Goal: Task Accomplishment & Management: Use online tool/utility

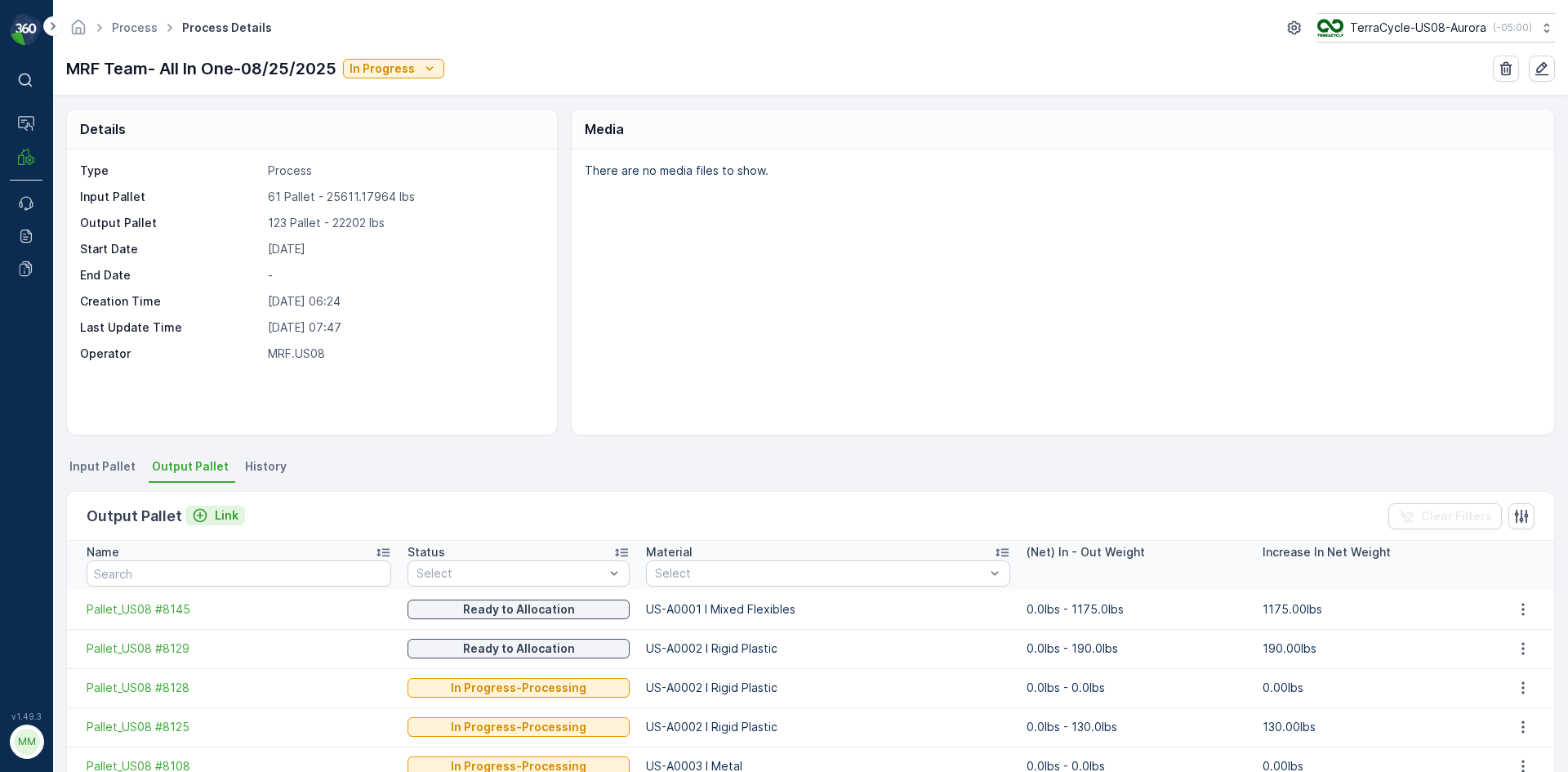
click at [222, 512] on p "Link" at bounding box center [226, 515] width 23 height 17
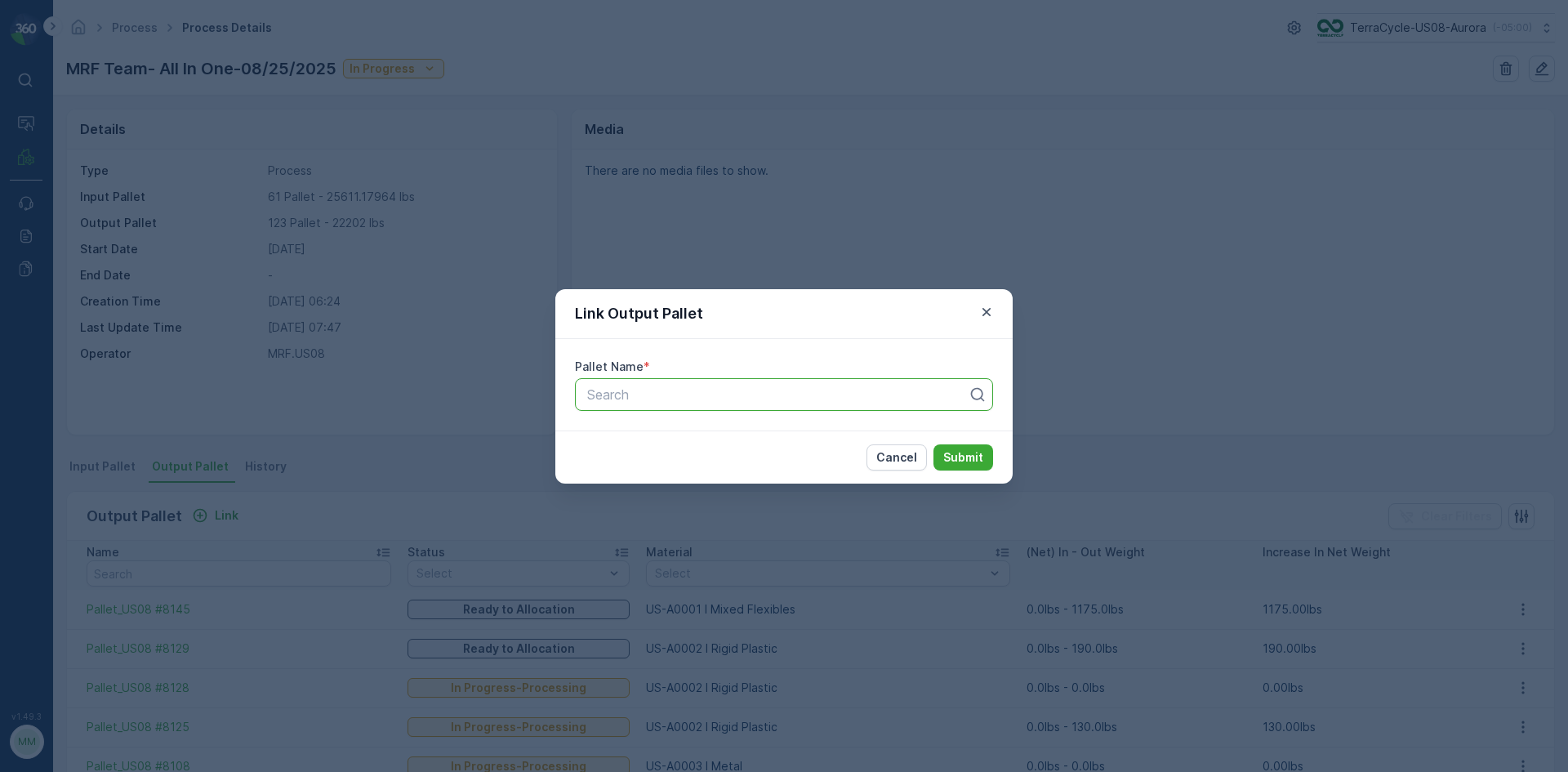
click at [703, 399] on div at bounding box center [777, 394] width 384 height 15
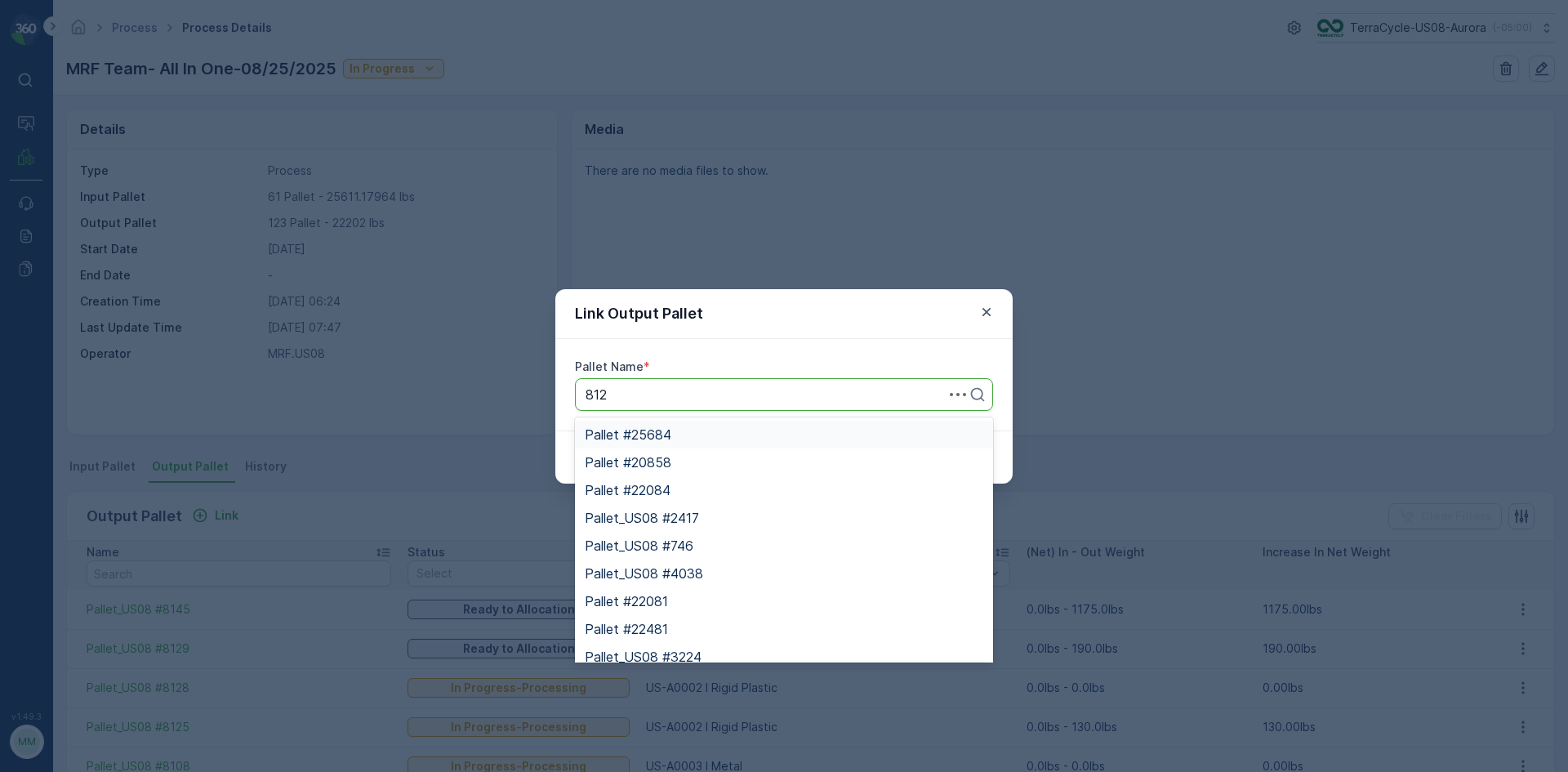
type input "8127"
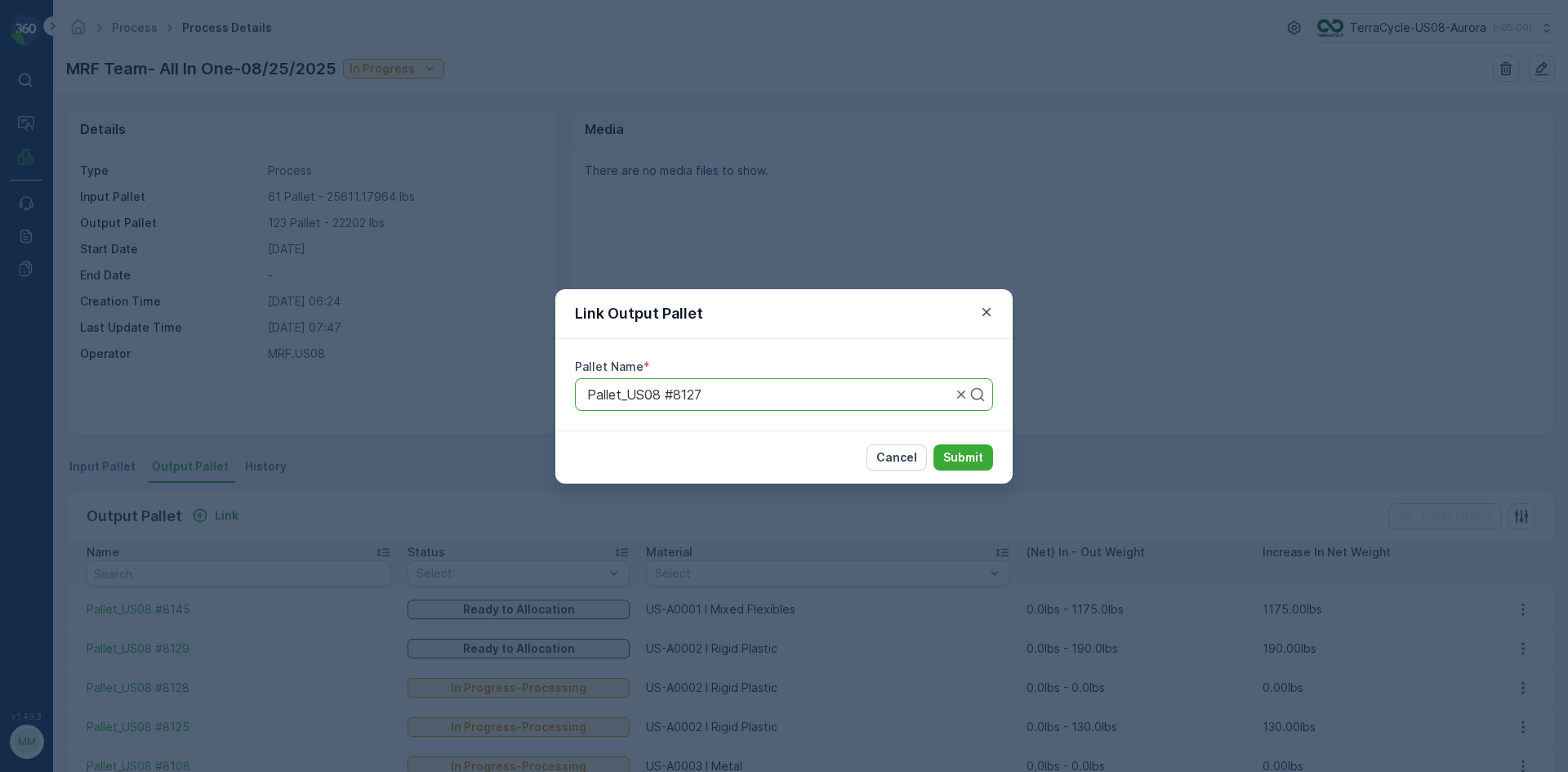
click at [934, 445] on button "Submit" at bounding box center [963, 458] width 60 height 26
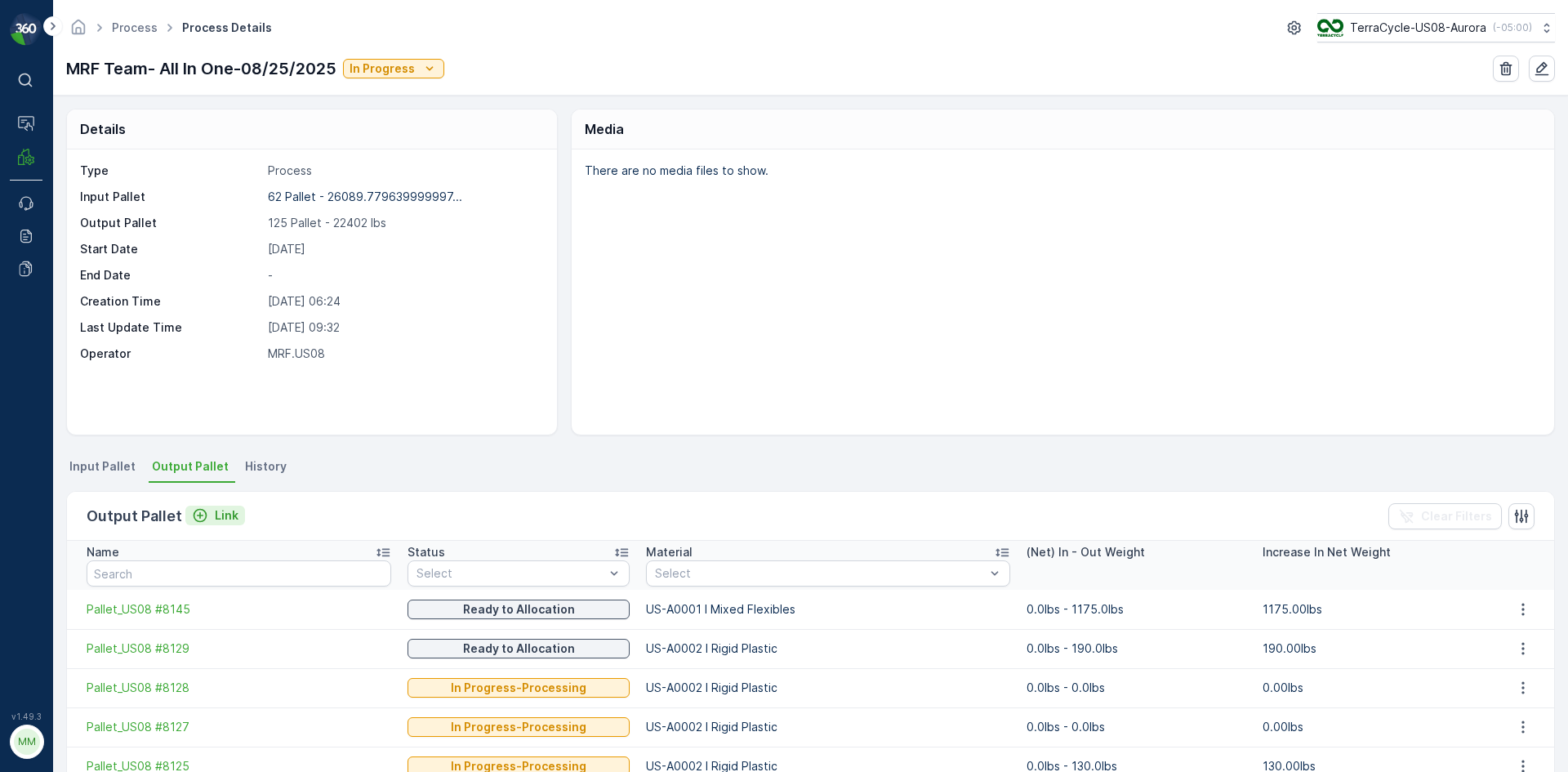
click at [232, 511] on p "Link" at bounding box center [226, 515] width 23 height 17
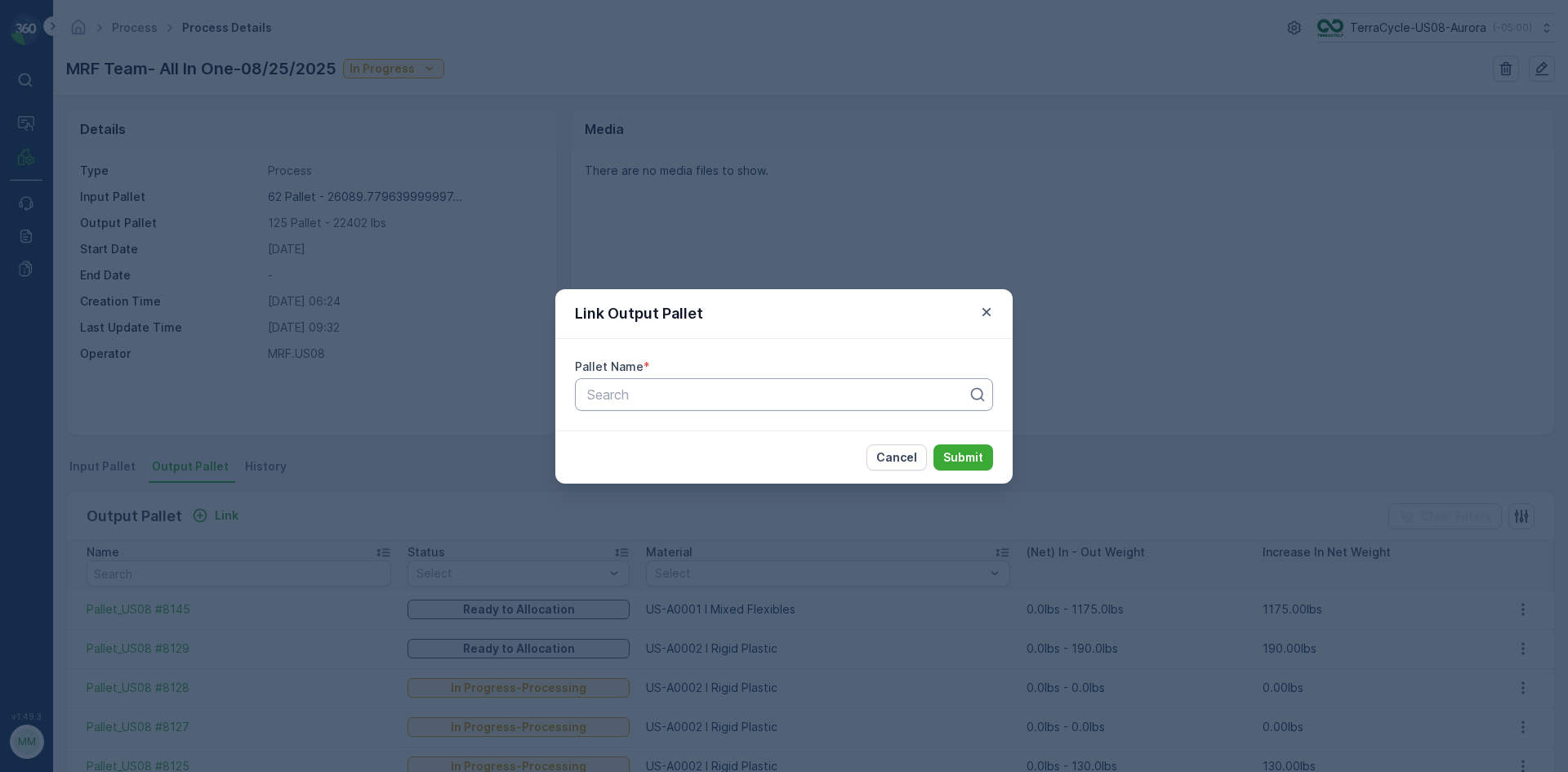
click at [844, 401] on div at bounding box center [777, 394] width 384 height 15
type input "8159"
click at [934, 445] on button "Submit" at bounding box center [963, 458] width 60 height 26
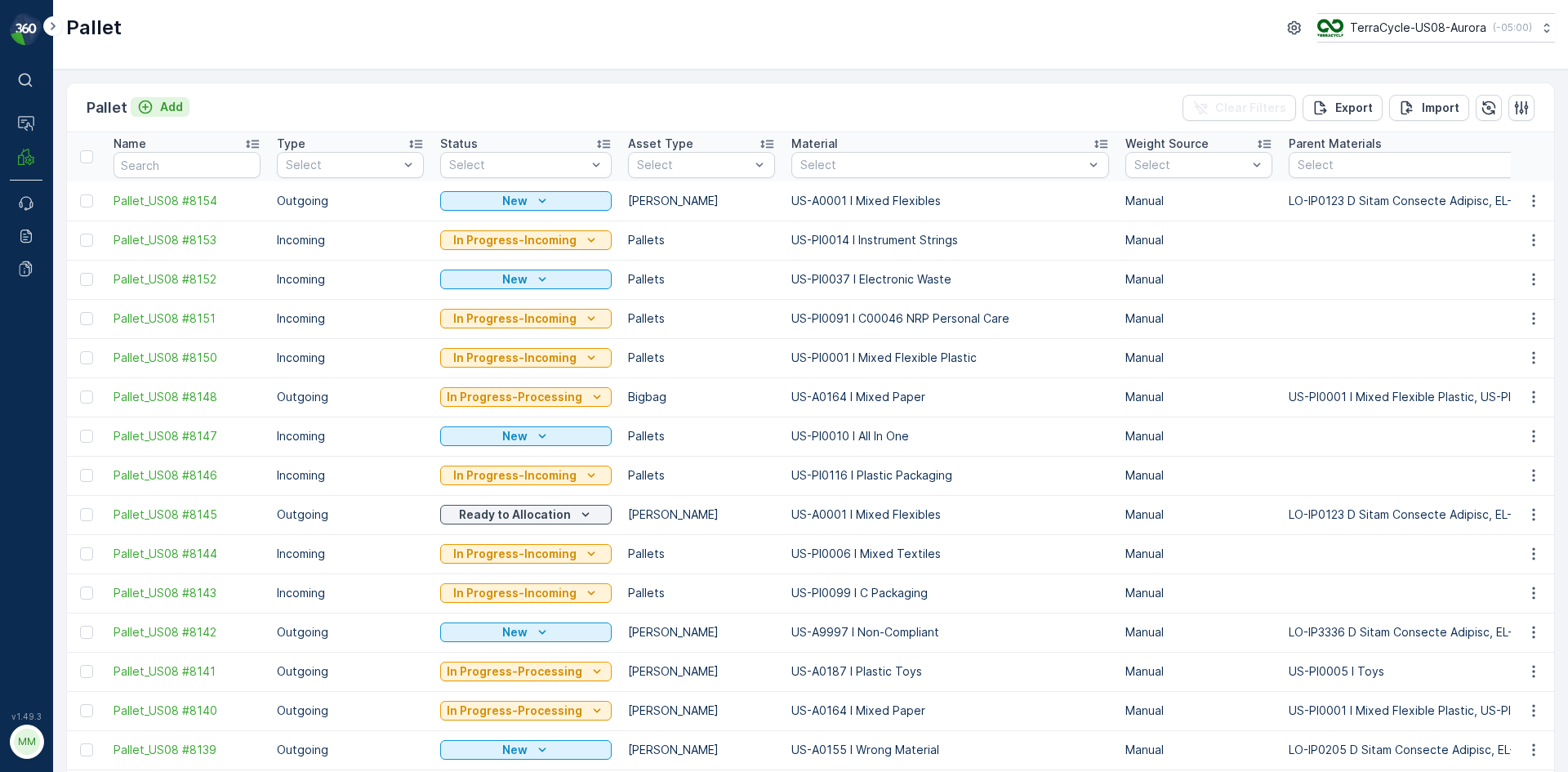
click at [161, 101] on p "Add" at bounding box center [171, 107] width 23 height 17
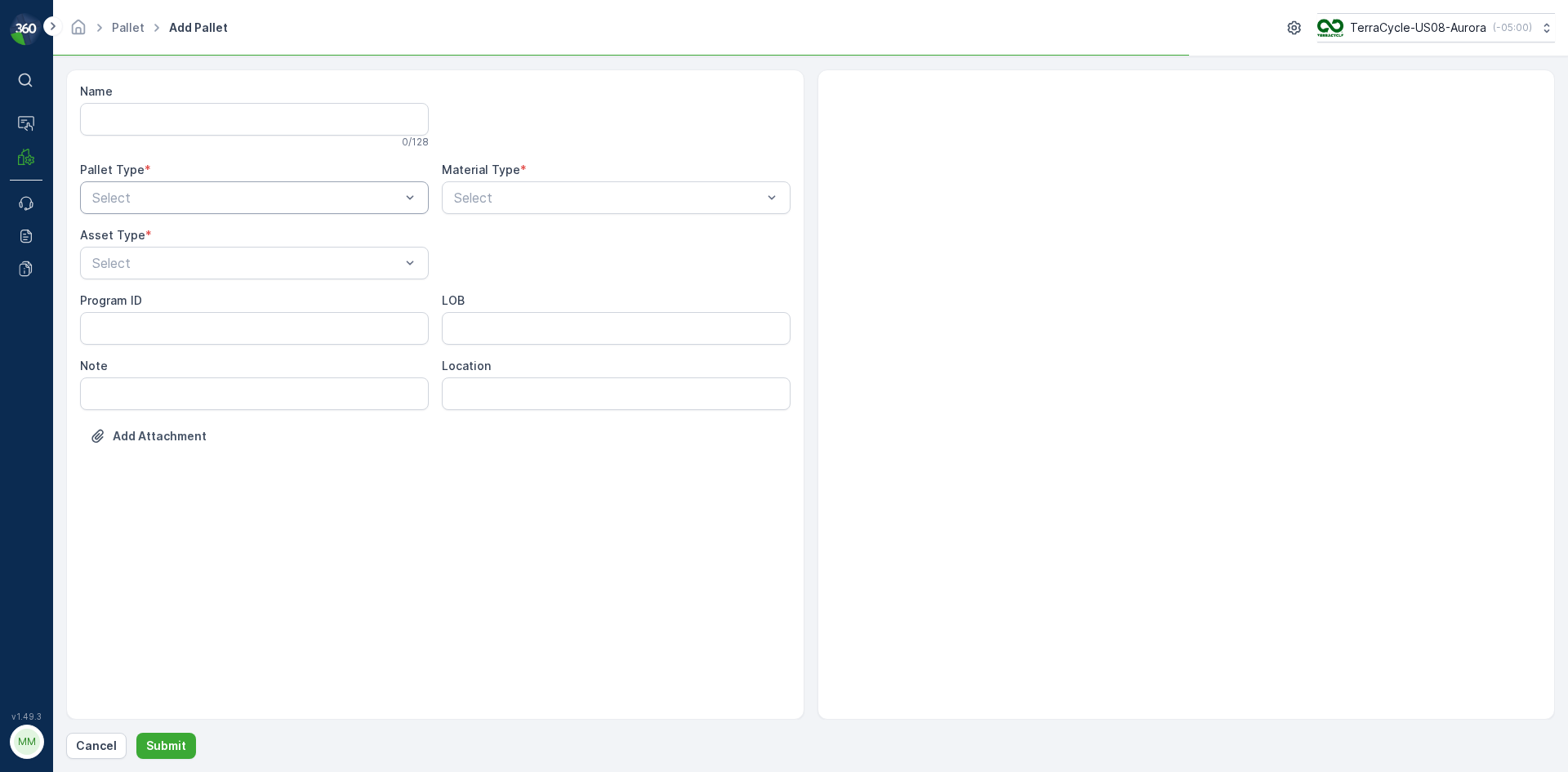
click at [285, 182] on div "Select" at bounding box center [254, 197] width 349 height 33
click at [187, 267] on div "Outgoing" at bounding box center [255, 266] width 329 height 15
drag, startPoint x: 171, startPoint y: 302, endPoint x: 184, endPoint y: 299, distance: 13.3
click at [172, 302] on div "Gaylord" at bounding box center [255, 303] width 329 height 15
type input "0192"
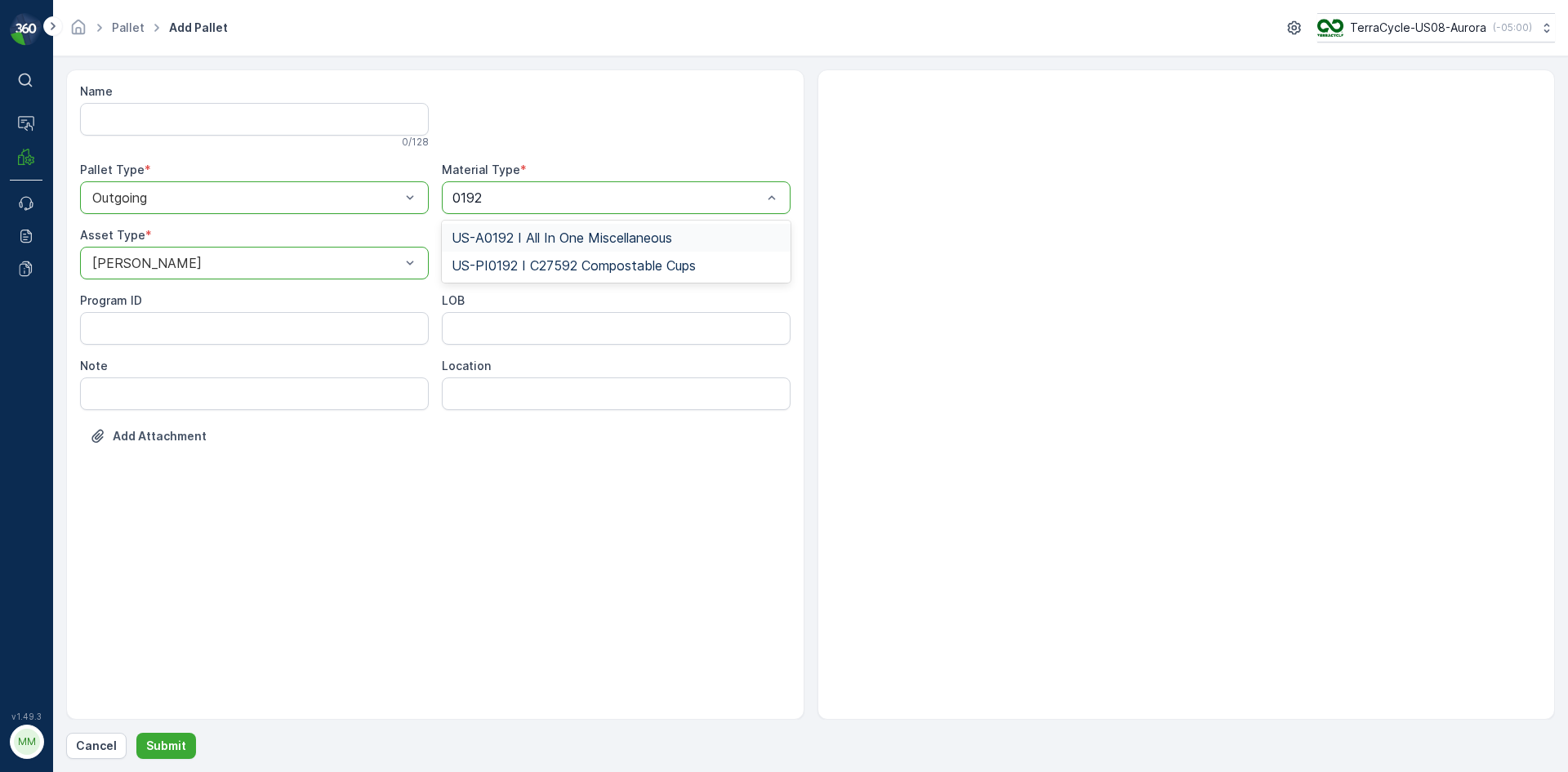
click at [560, 234] on span "US-A0192 I All In One Miscellaneous" at bounding box center [562, 238] width 220 height 15
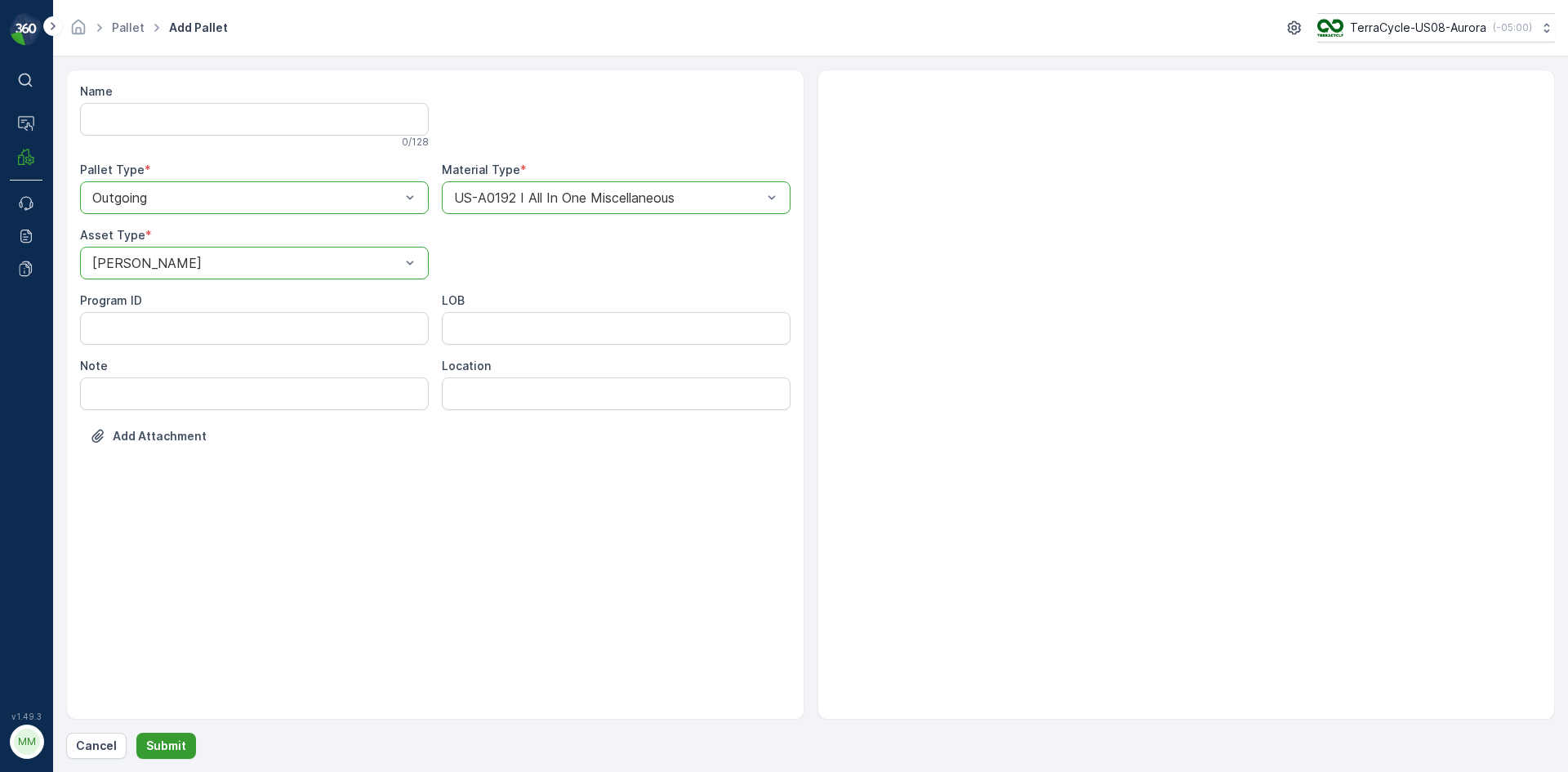
click at [161, 746] on p "Submit" at bounding box center [166, 746] width 40 height 17
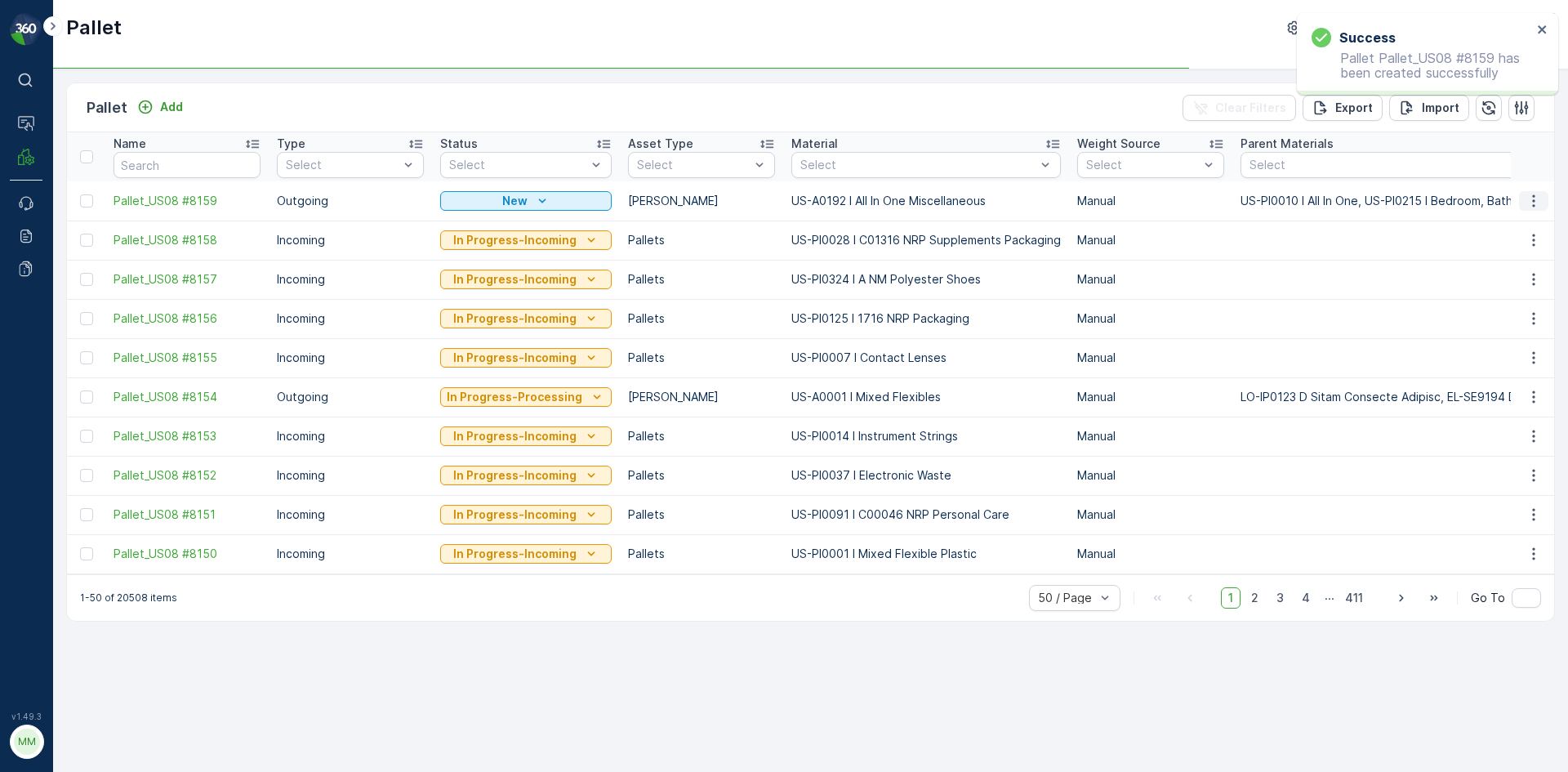
click at [1533, 202] on icon "button" at bounding box center [1534, 201] width 17 height 17
click at [1524, 322] on div "Print QR" at bounding box center [1514, 316] width 108 height 23
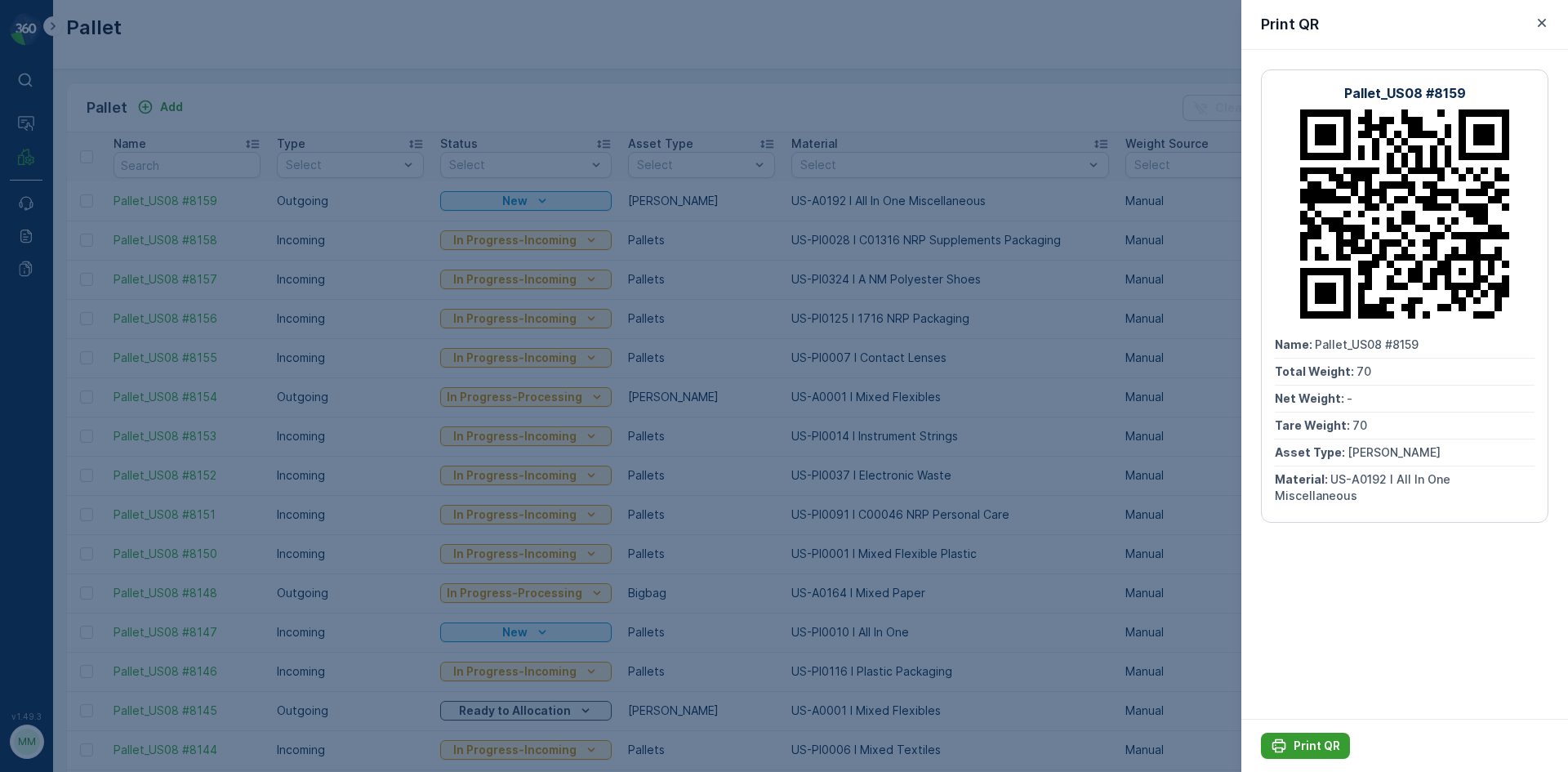
click at [1311, 746] on p "Print QR" at bounding box center [1317, 746] width 47 height 17
click at [1046, 359] on div at bounding box center [784, 386] width 1568 height 772
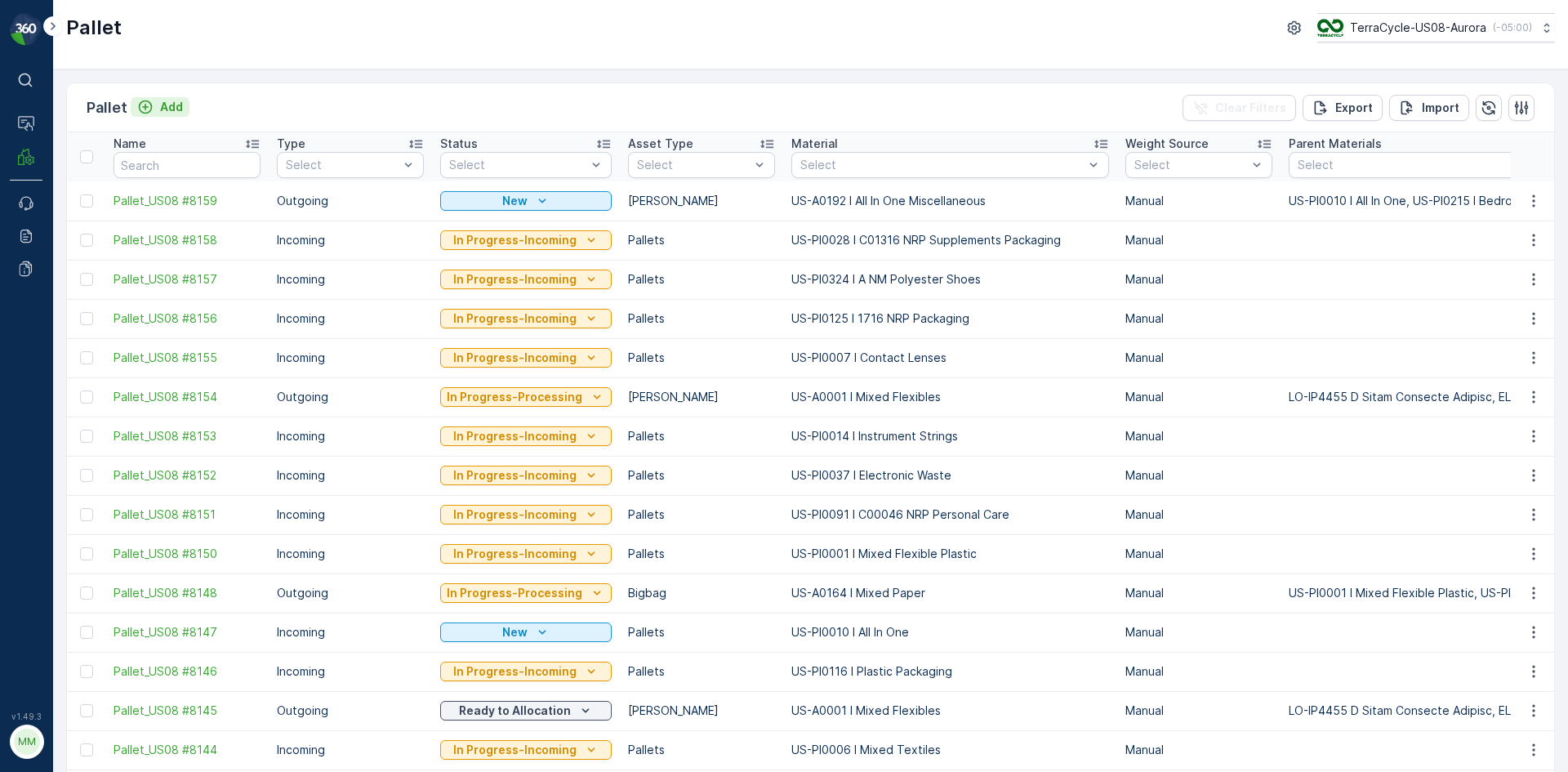
click at [178, 109] on p "Add" at bounding box center [171, 107] width 23 height 17
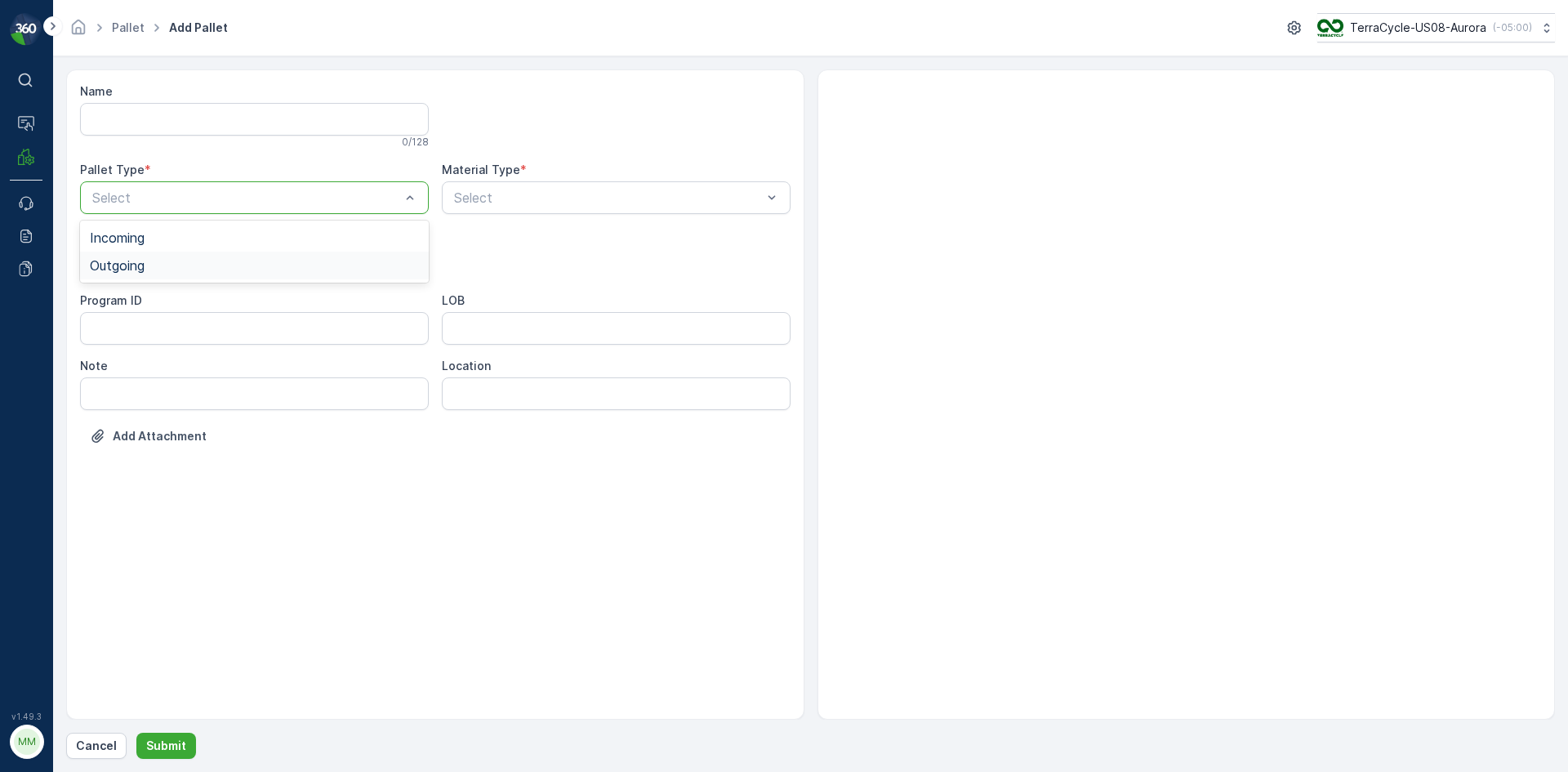
click at [137, 272] on span "Outgoing" at bounding box center [117, 266] width 55 height 15
click at [153, 303] on div "Gaylord" at bounding box center [255, 303] width 329 height 15
type input "0171"
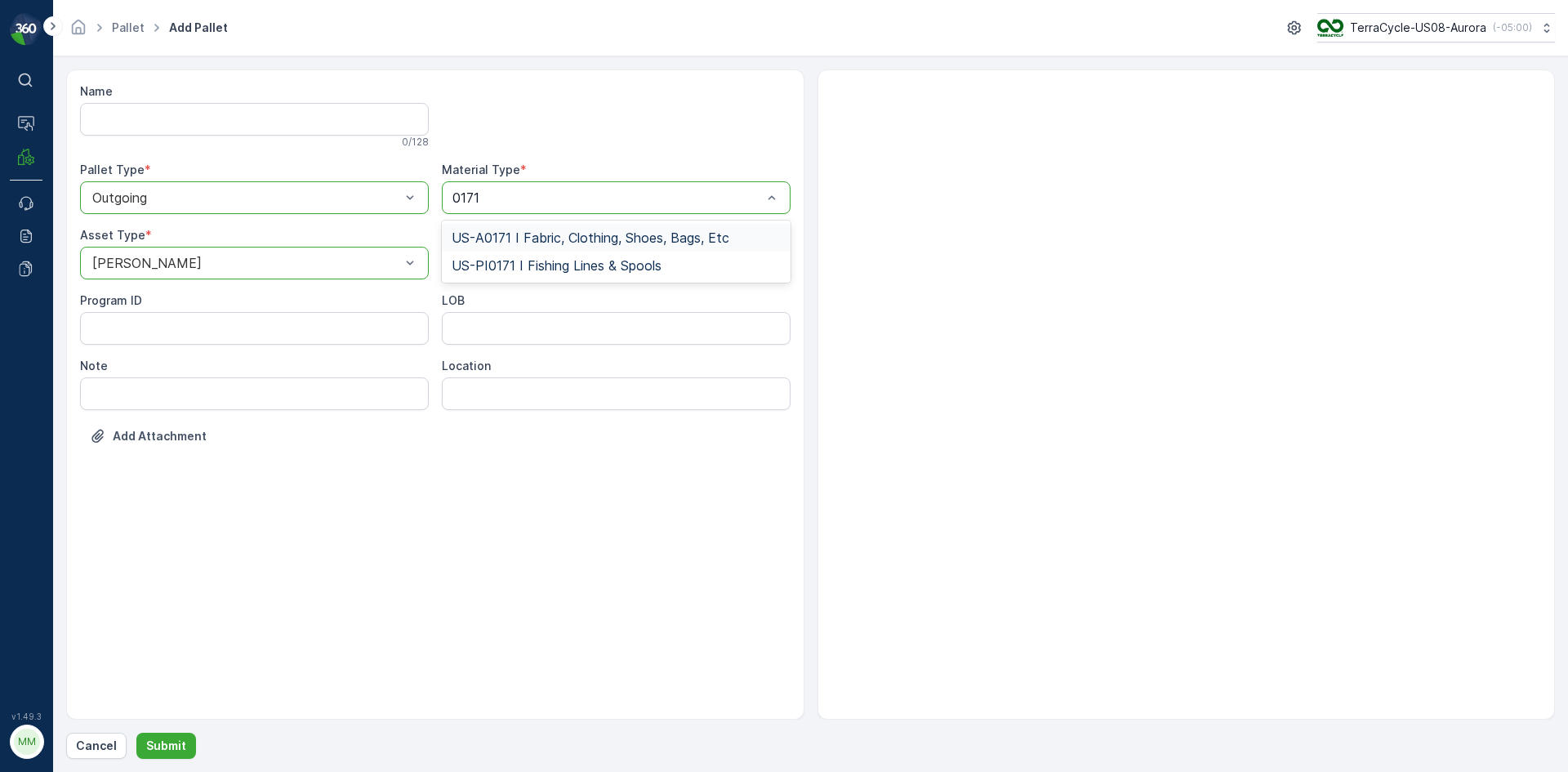
click at [610, 236] on span "US-A0171 I Fabric, Clothing, Shoes, Bags, Etc" at bounding box center [591, 238] width 278 height 15
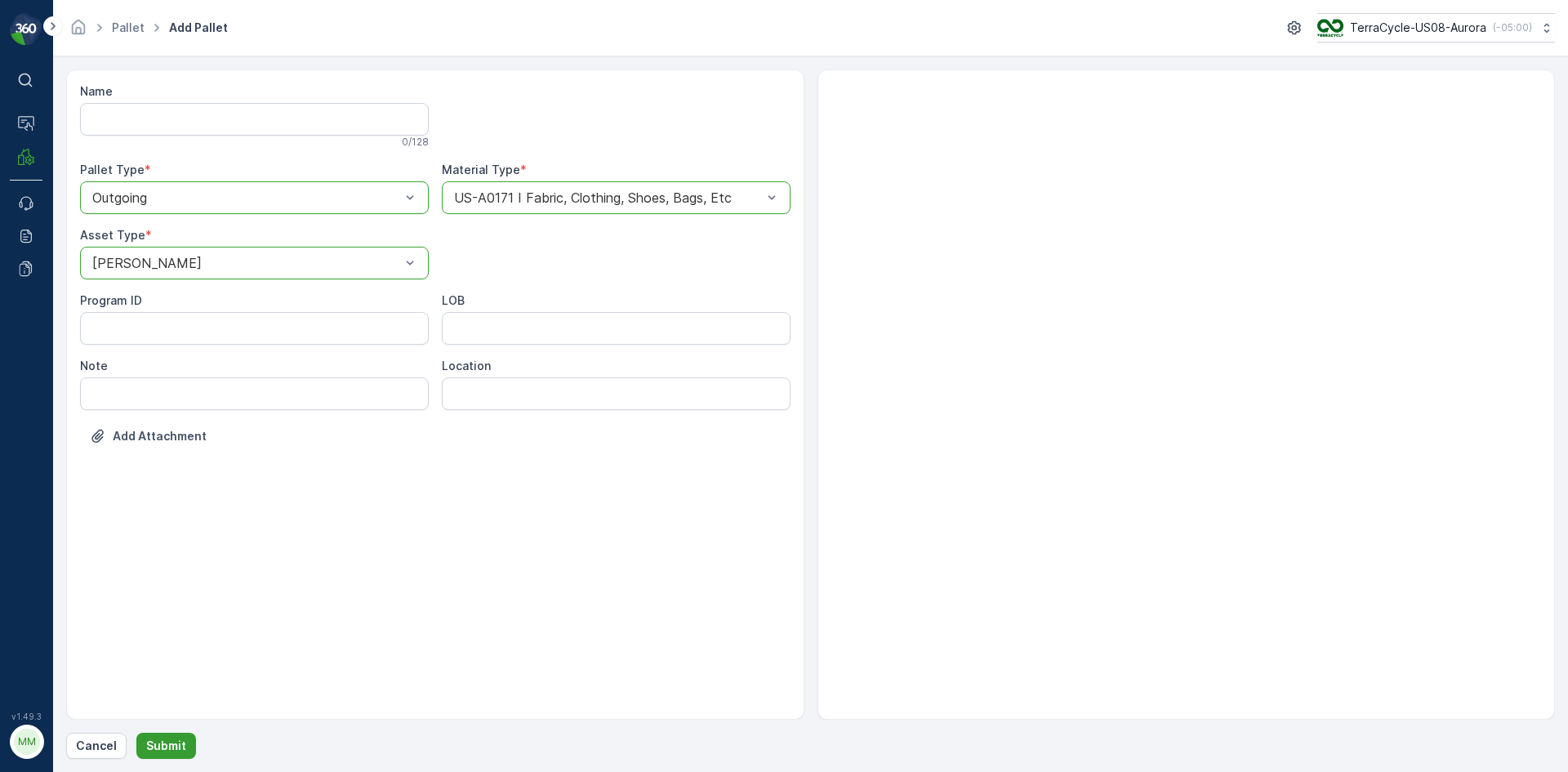
click at [179, 749] on p "Submit" at bounding box center [166, 746] width 40 height 17
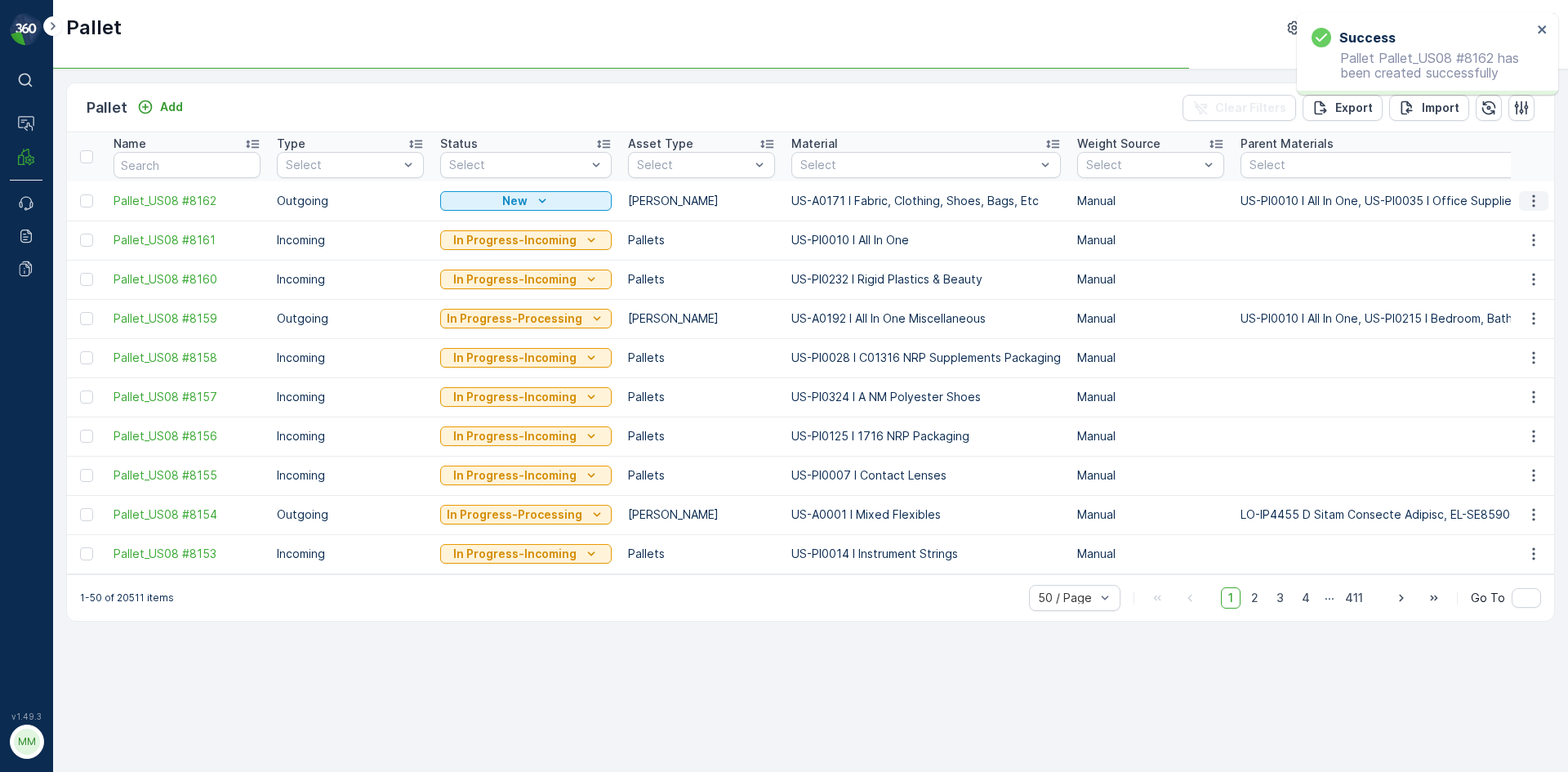
click at [1526, 208] on button "button" at bounding box center [1534, 200] width 30 height 20
click at [1498, 312] on span "Print QR" at bounding box center [1489, 317] width 45 height 17
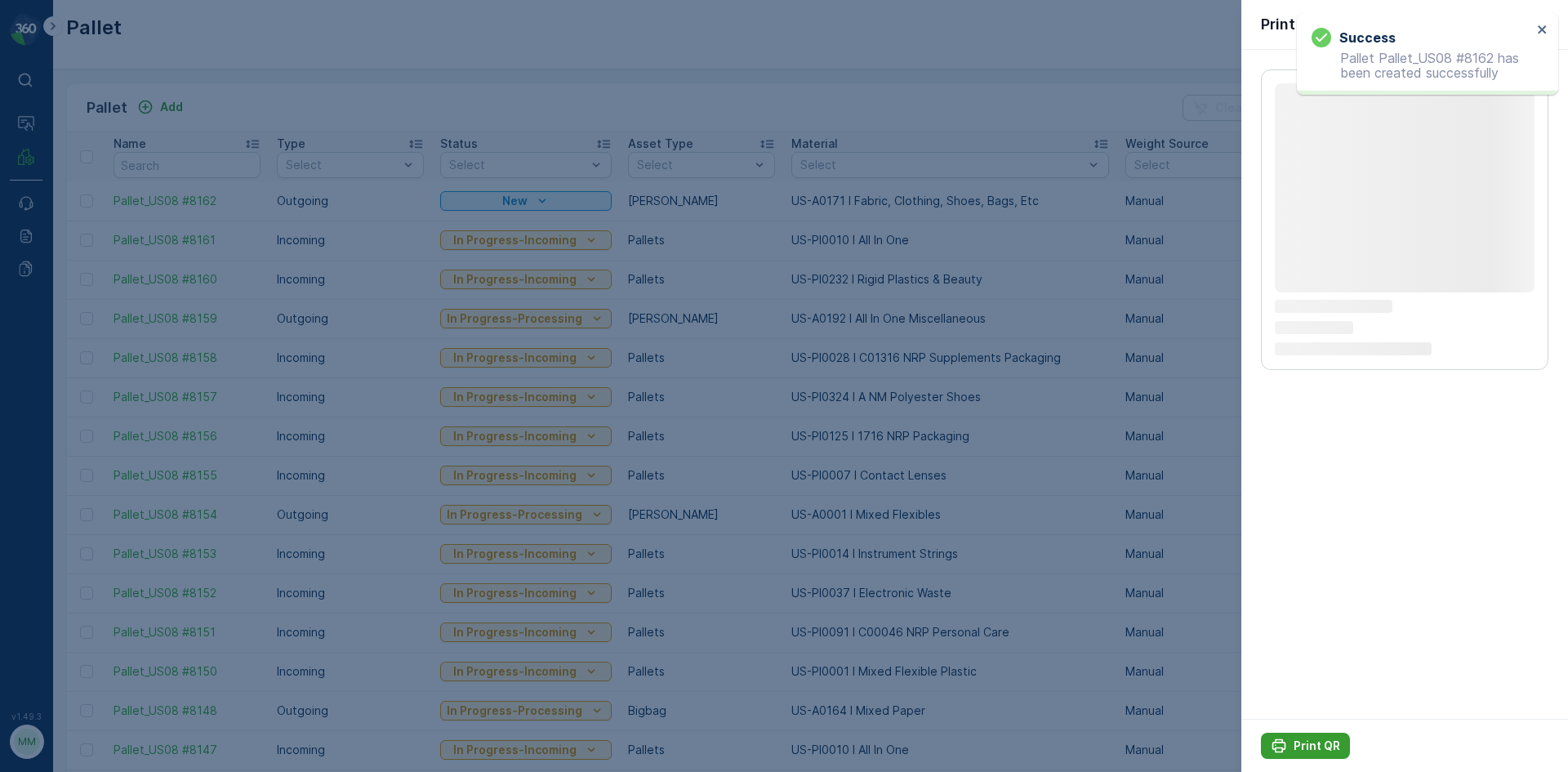
click at [1317, 748] on p "Print QR" at bounding box center [1317, 746] width 47 height 17
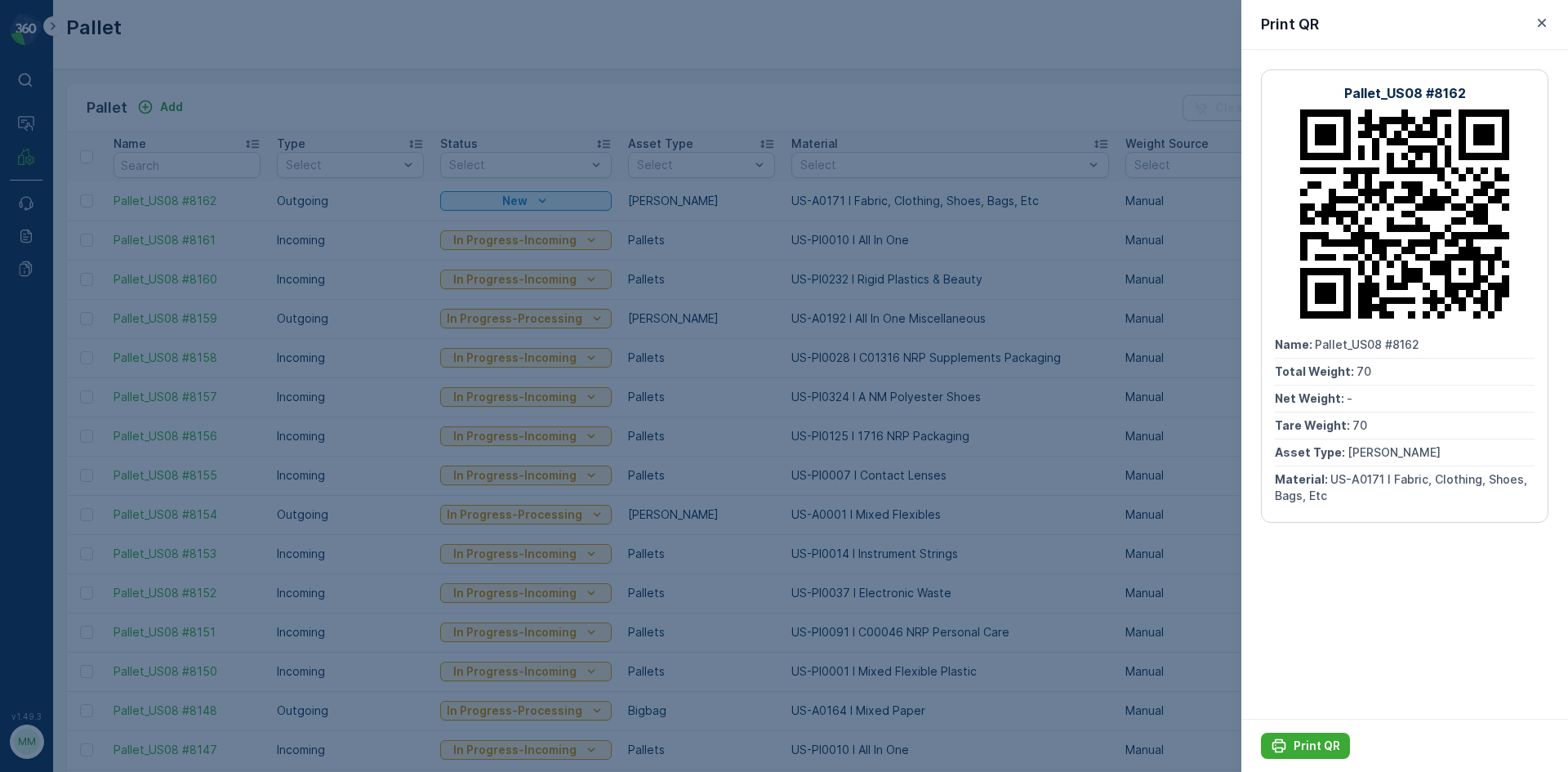
click at [1111, 424] on div at bounding box center [784, 386] width 1568 height 772
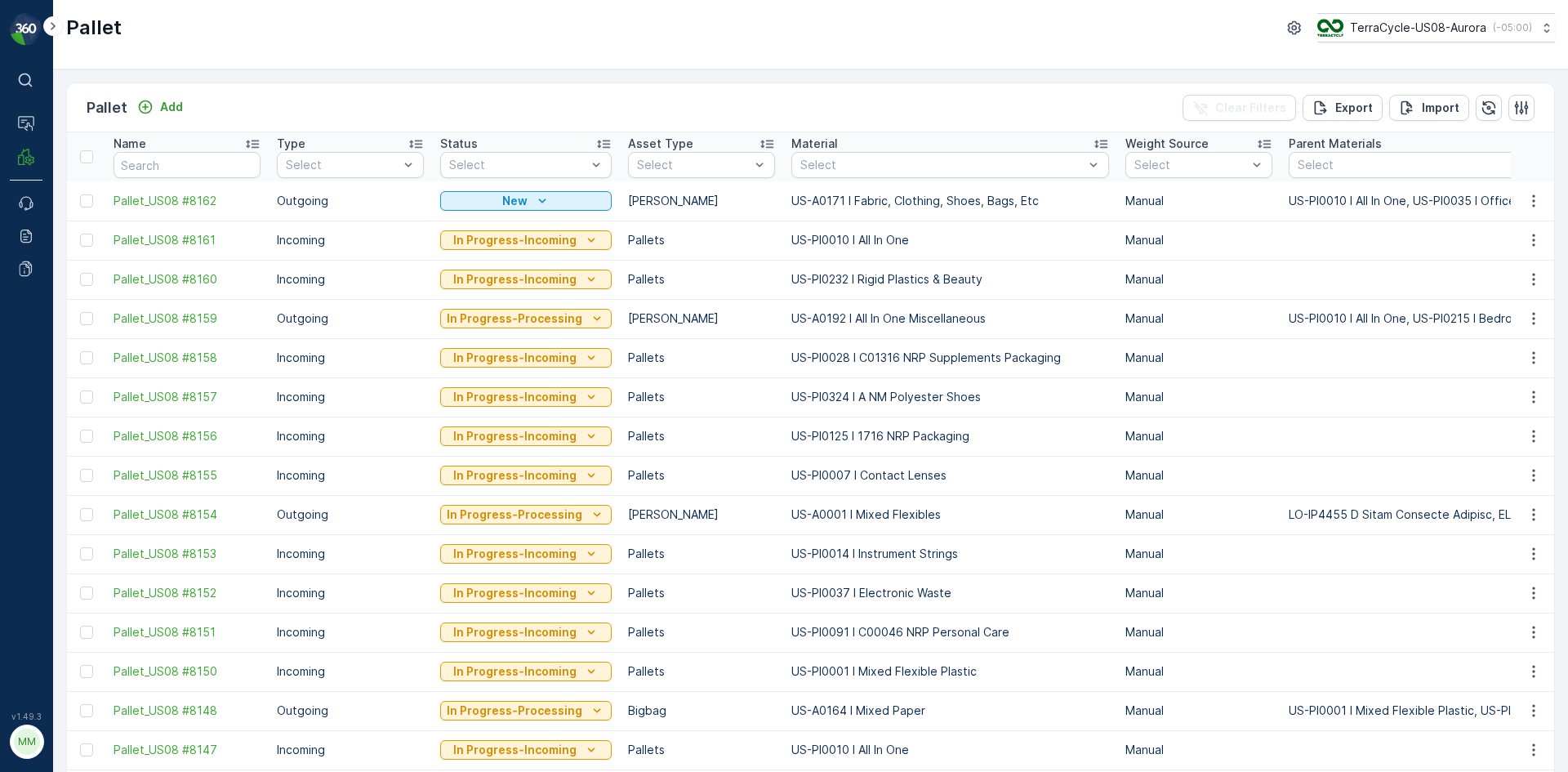
click at [330, 196] on td "Outgoing" at bounding box center [351, 201] width 164 height 39
click at [329, 196] on td "Outgoing" at bounding box center [351, 201] width 164 height 39
click at [325, 200] on td "Outgoing" at bounding box center [351, 201] width 164 height 39
click at [1322, 66] on div "Pallet TerraCycle-US08-Aurora ( -05:00 )" at bounding box center [810, 34] width 1515 height 70
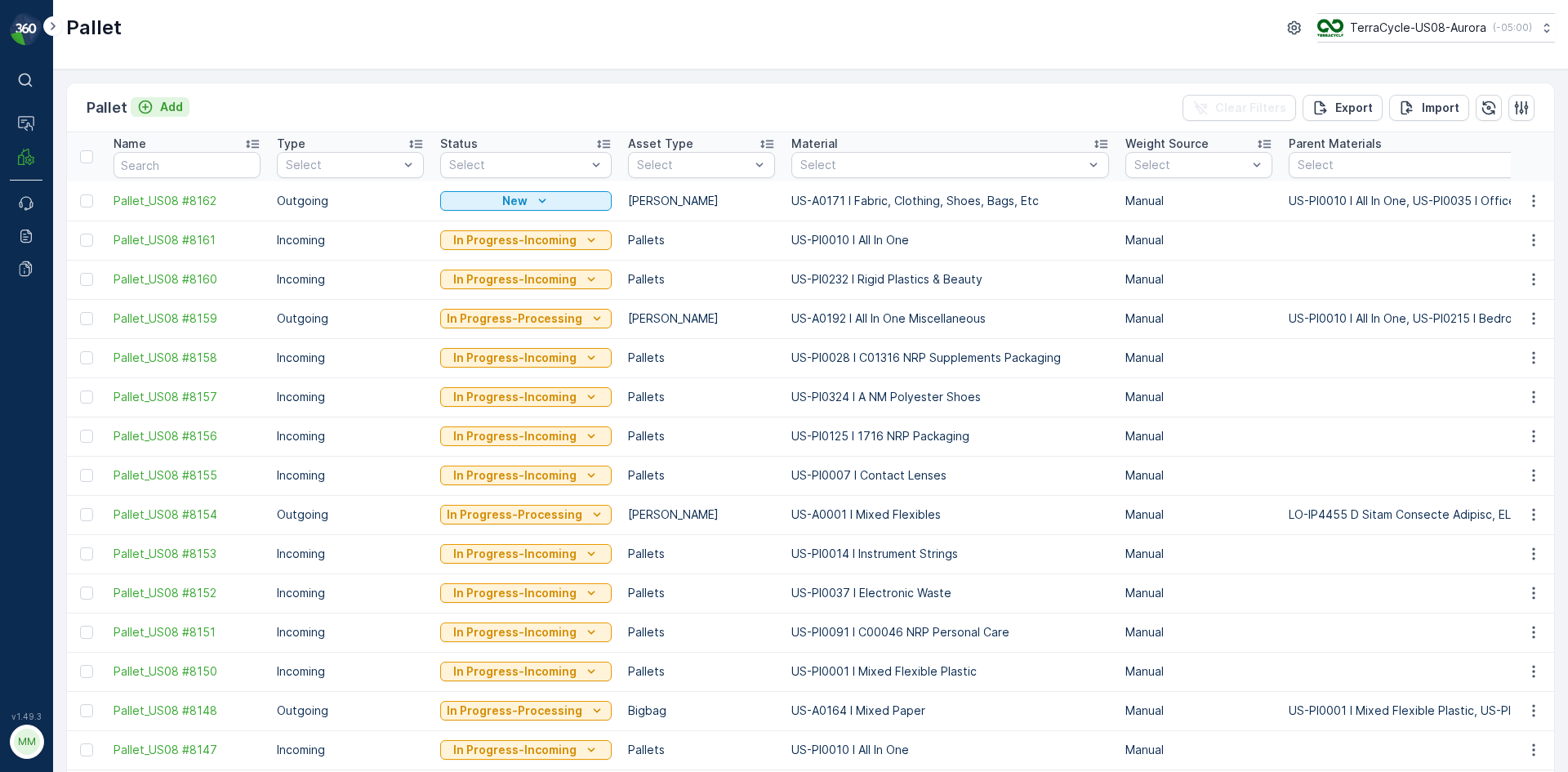
click at [168, 105] on p "Add" at bounding box center [171, 107] width 23 height 17
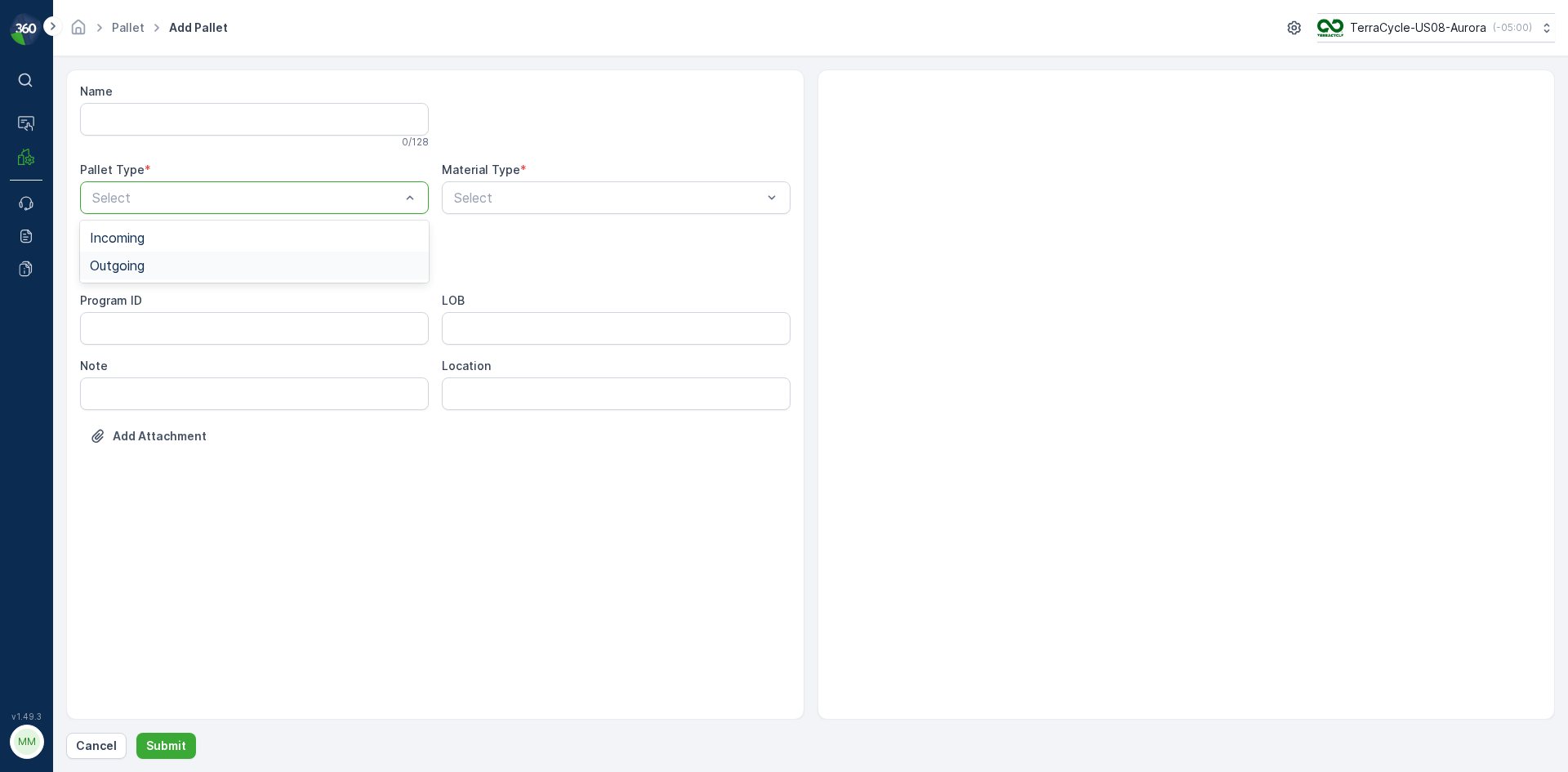
click at [194, 263] on div "Outgoing" at bounding box center [255, 266] width 329 height 15
click at [186, 297] on div "Gaylord" at bounding box center [255, 303] width 329 height 15
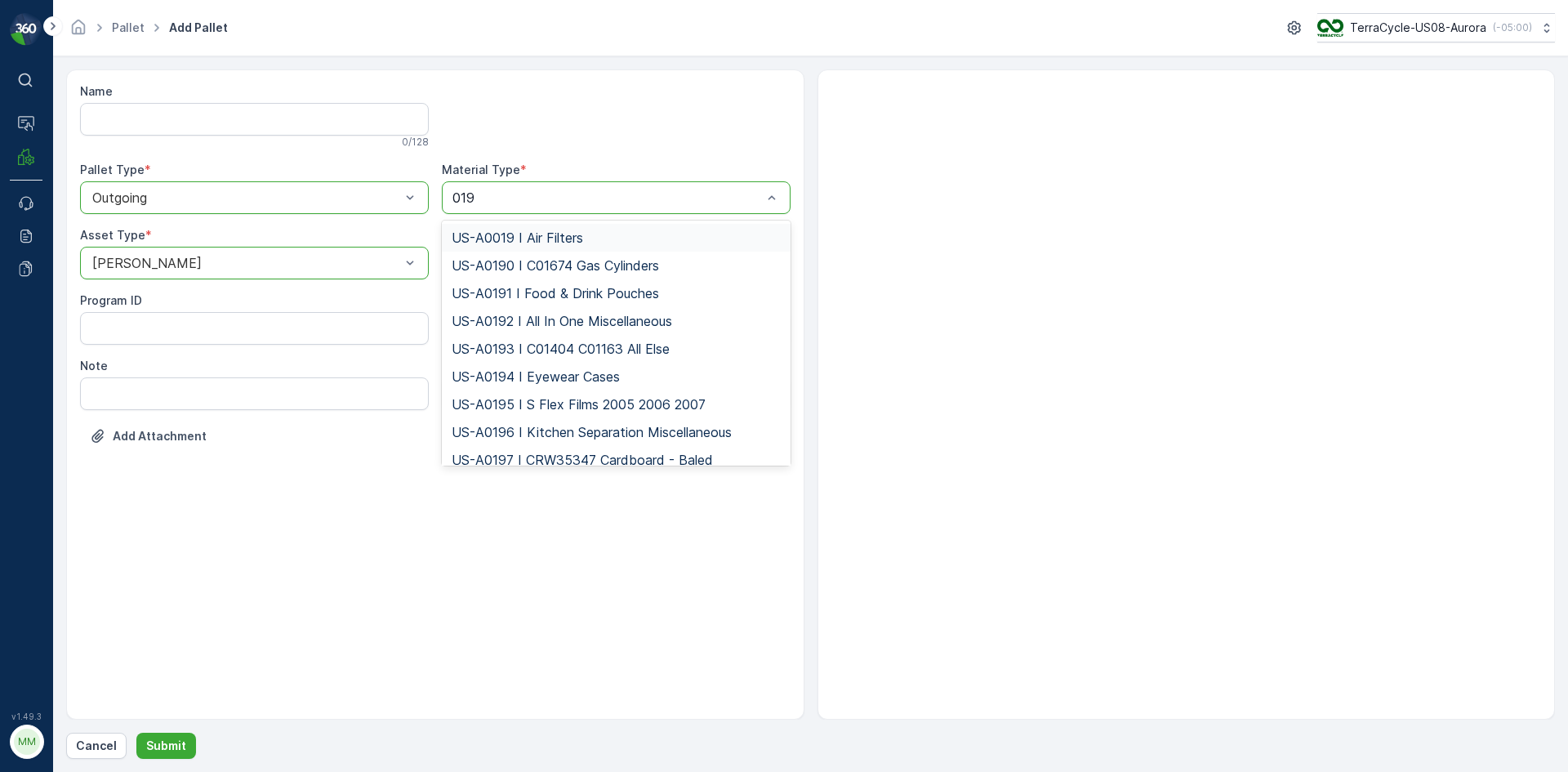
type input "0192"
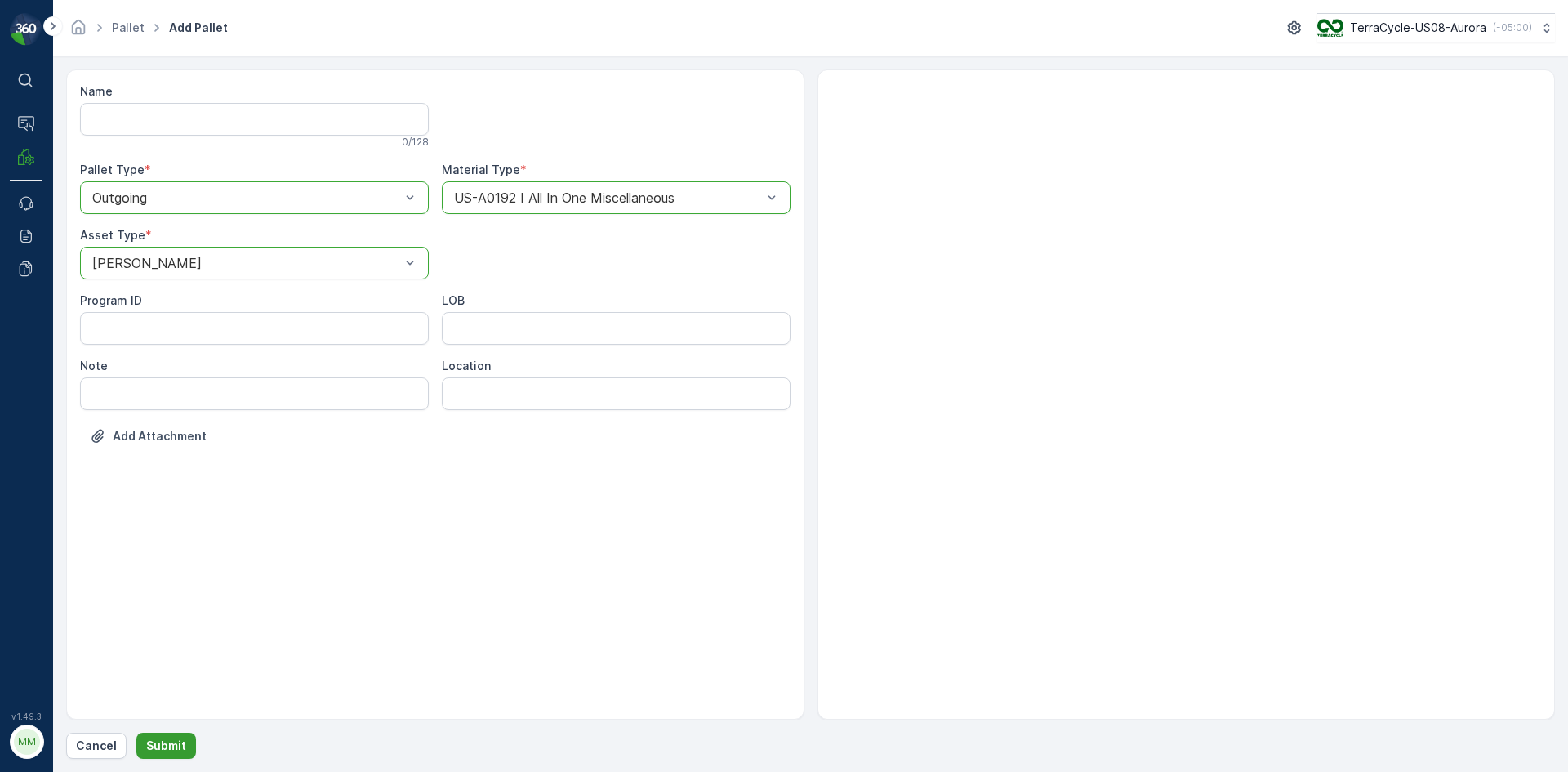
click at [169, 739] on p "Submit" at bounding box center [166, 746] width 40 height 17
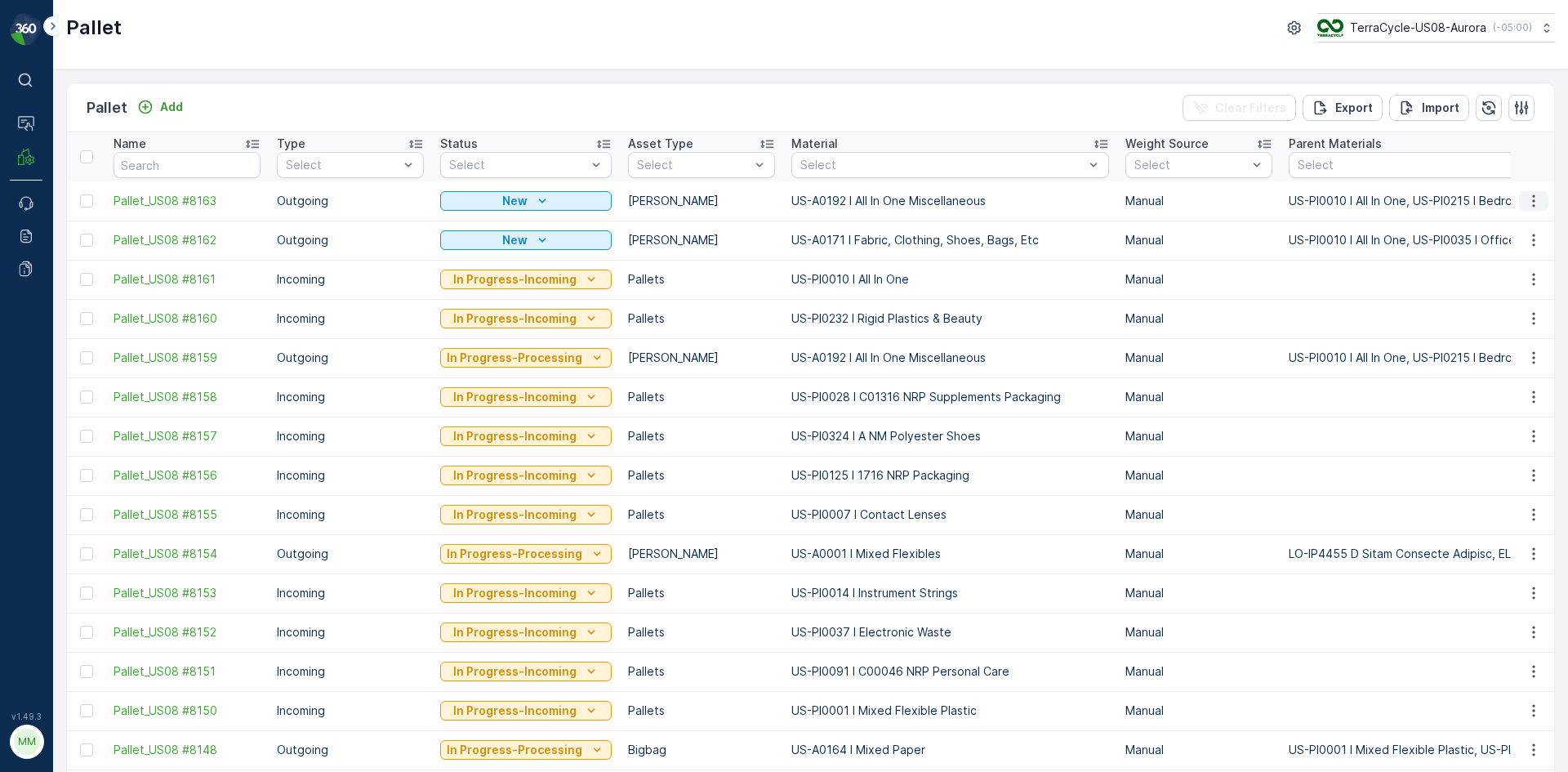
click at [1536, 205] on icon "button" at bounding box center [1534, 201] width 17 height 17
click at [1491, 318] on span "Print QR" at bounding box center [1489, 317] width 45 height 17
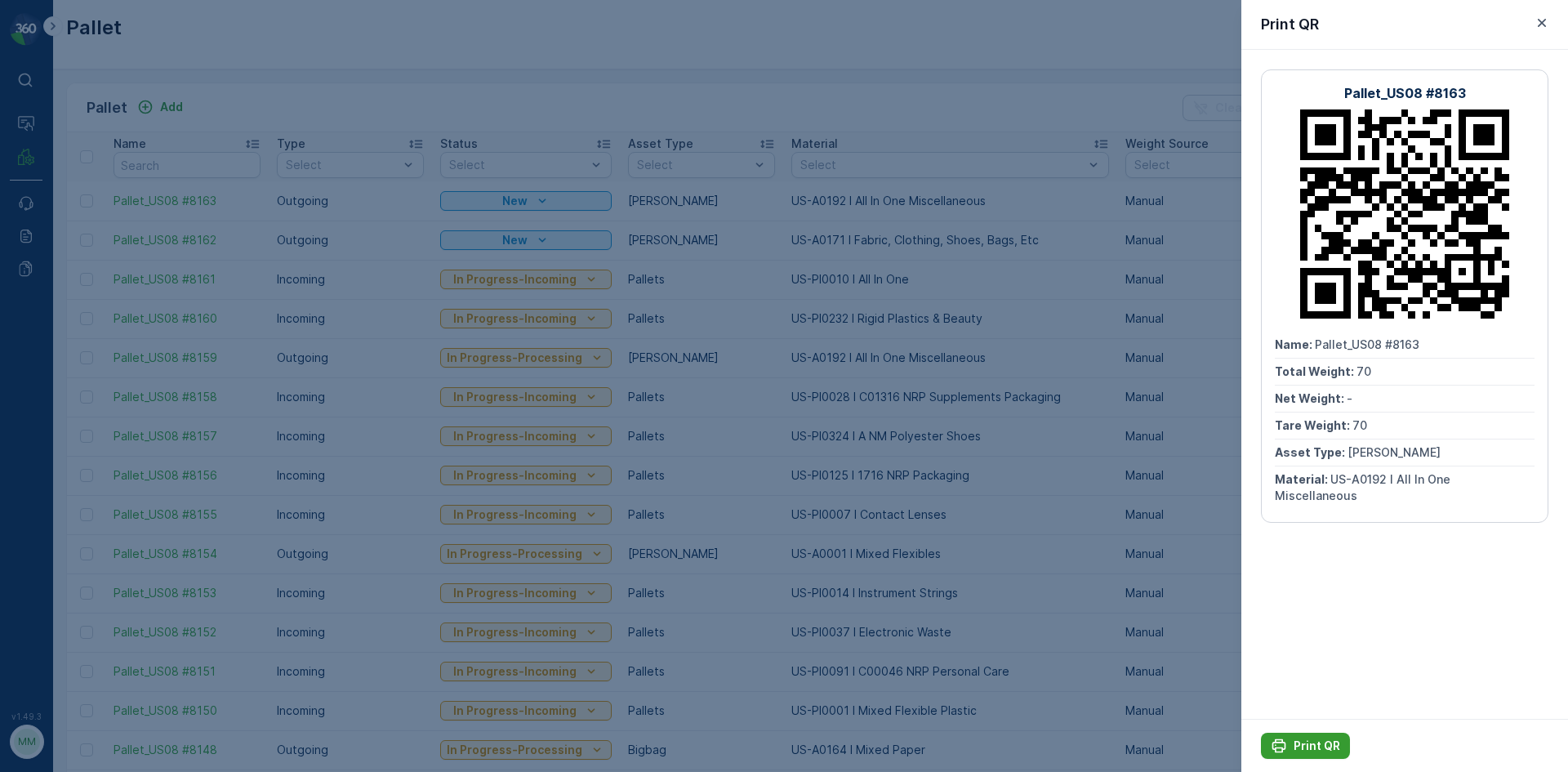
click at [1324, 750] on p "Print QR" at bounding box center [1317, 746] width 47 height 17
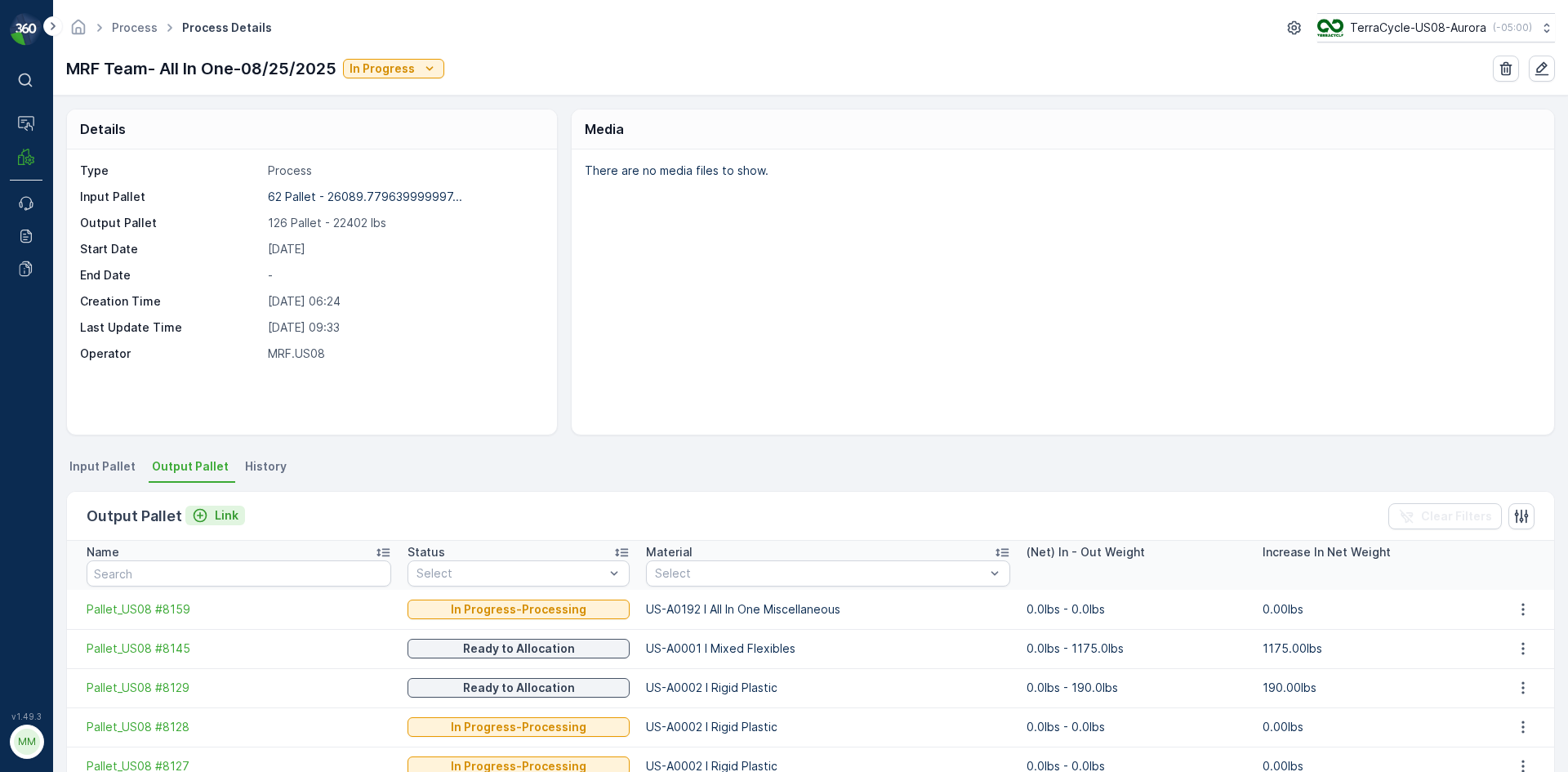
click at [219, 520] on p "Link" at bounding box center [226, 515] width 23 height 17
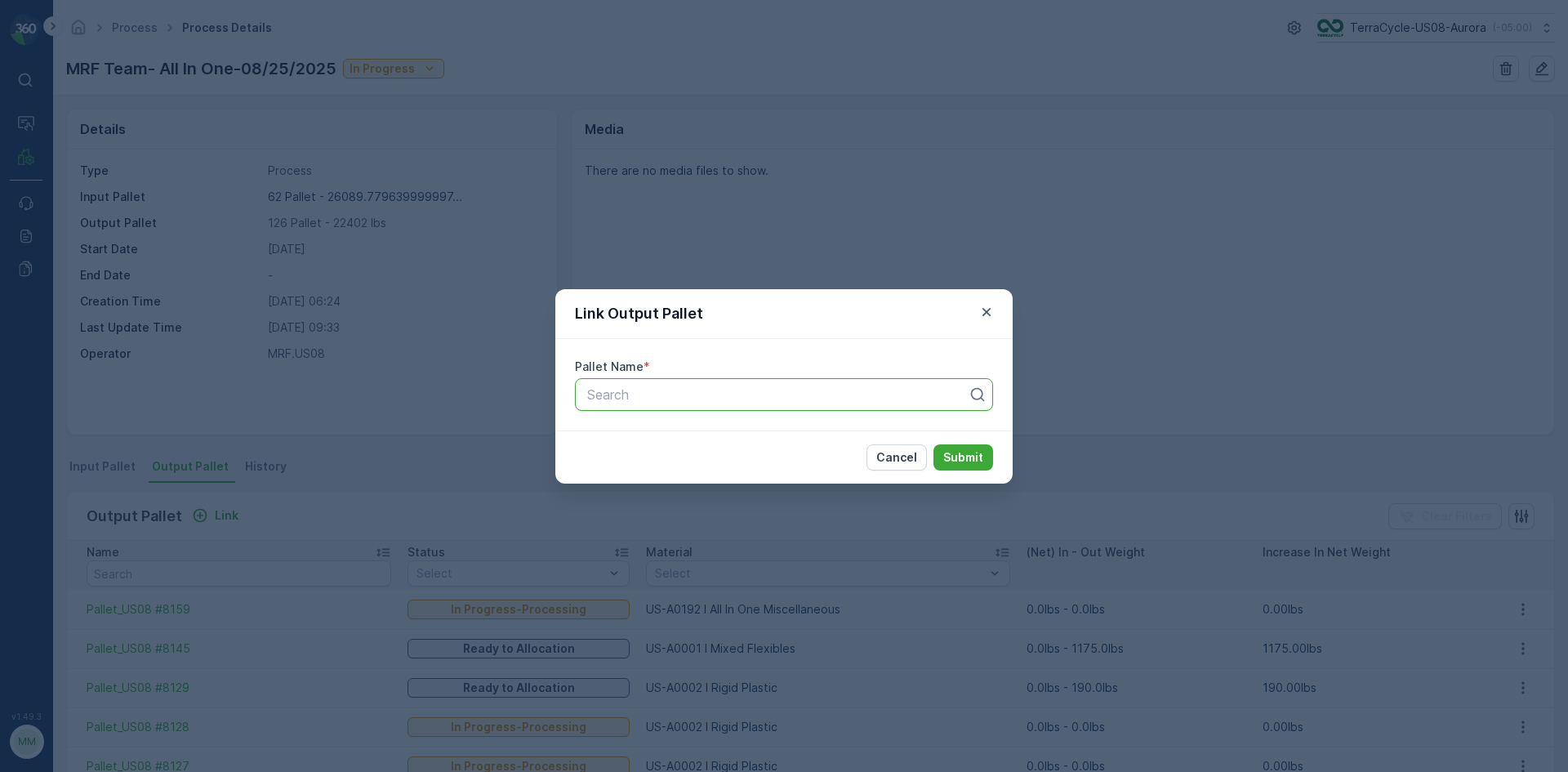
click at [610, 399] on div at bounding box center [777, 394] width 384 height 15
type input "8162"
click at [689, 463] on span "Pallet_US08 #8162" at bounding box center [643, 462] width 115 height 15
click at [955, 457] on p "Submit" at bounding box center [963, 458] width 40 height 17
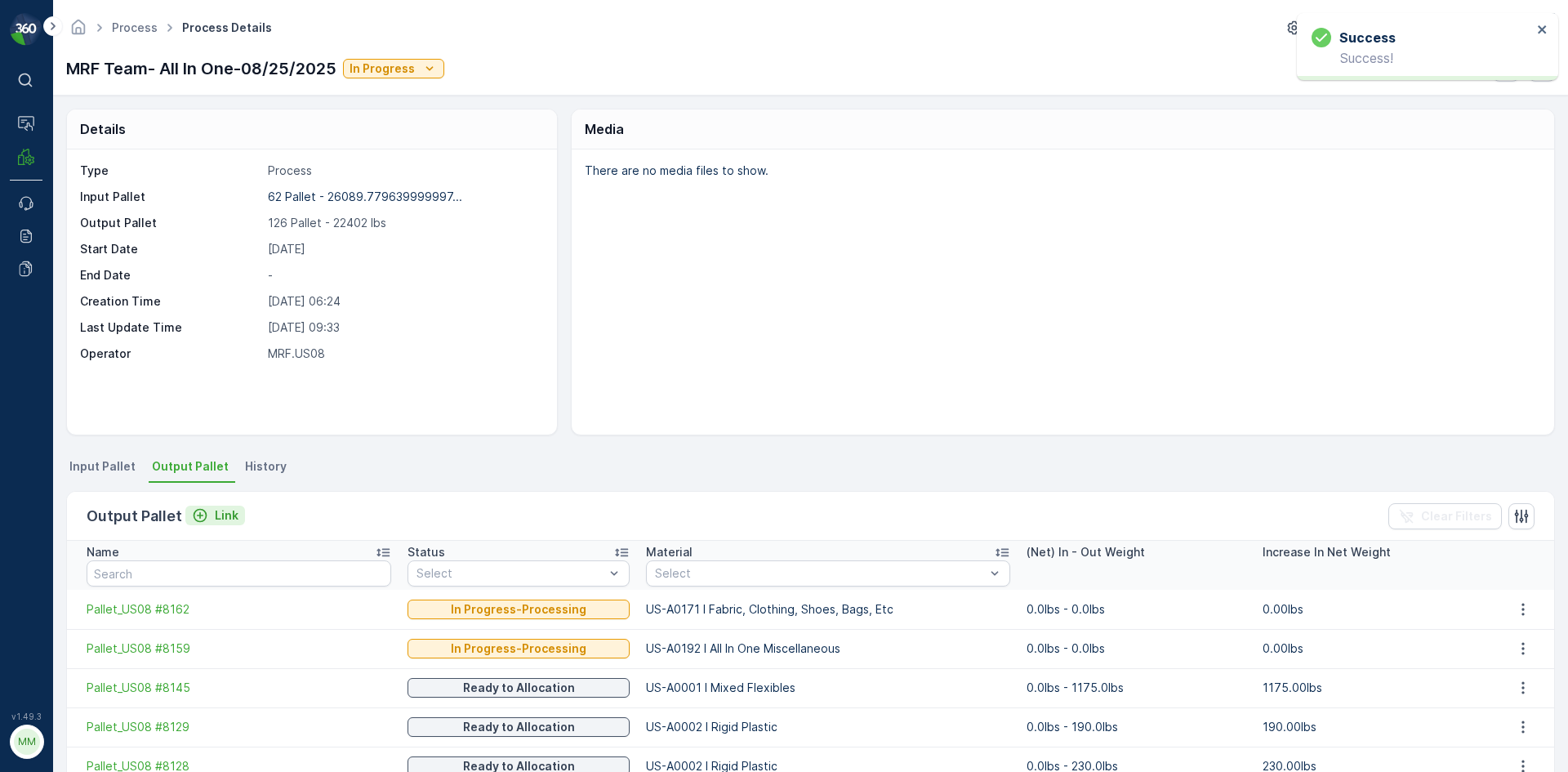
click at [231, 512] on p "Link" at bounding box center [226, 515] width 23 height 17
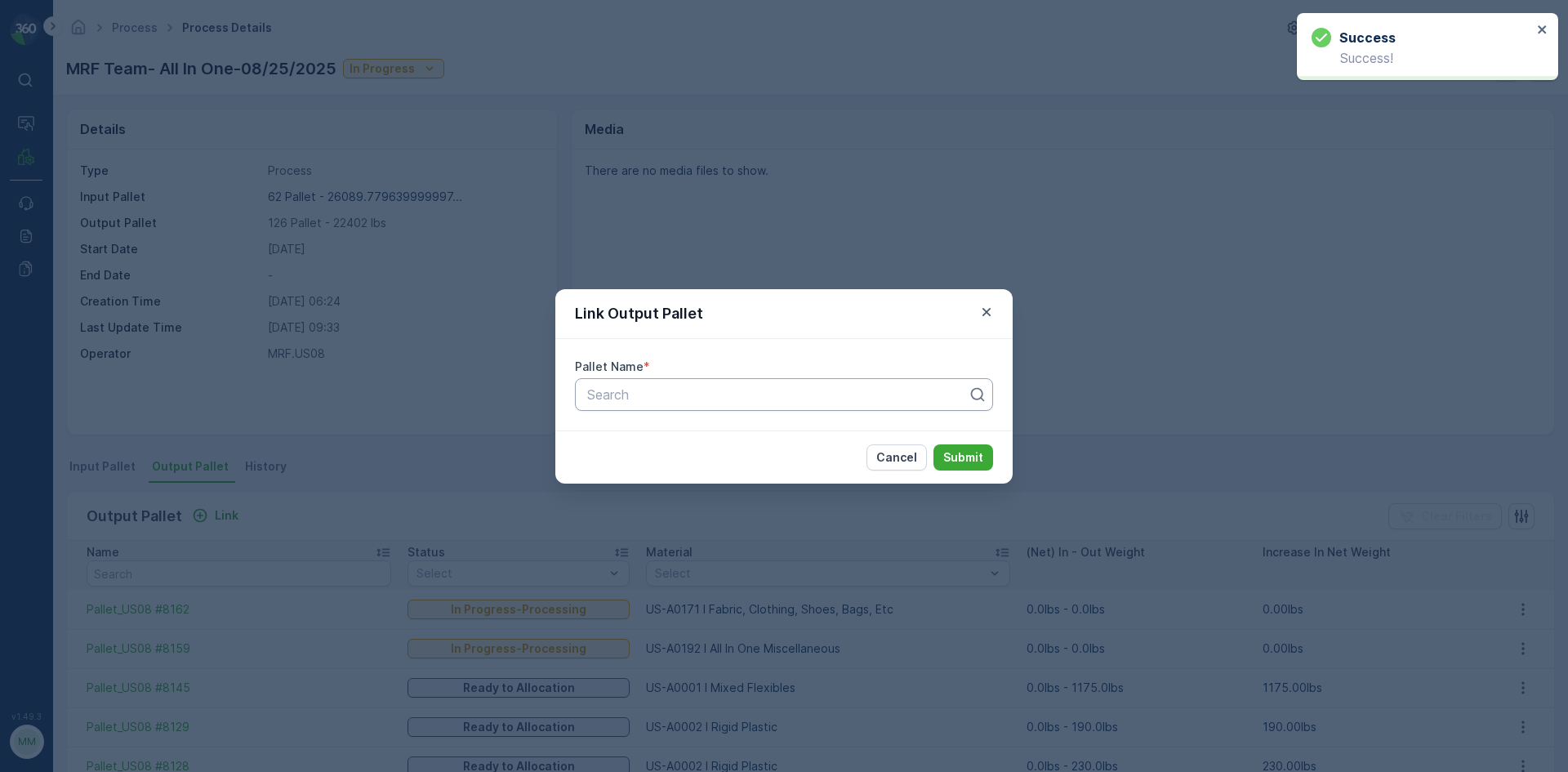
click at [727, 391] on div at bounding box center [777, 394] width 384 height 15
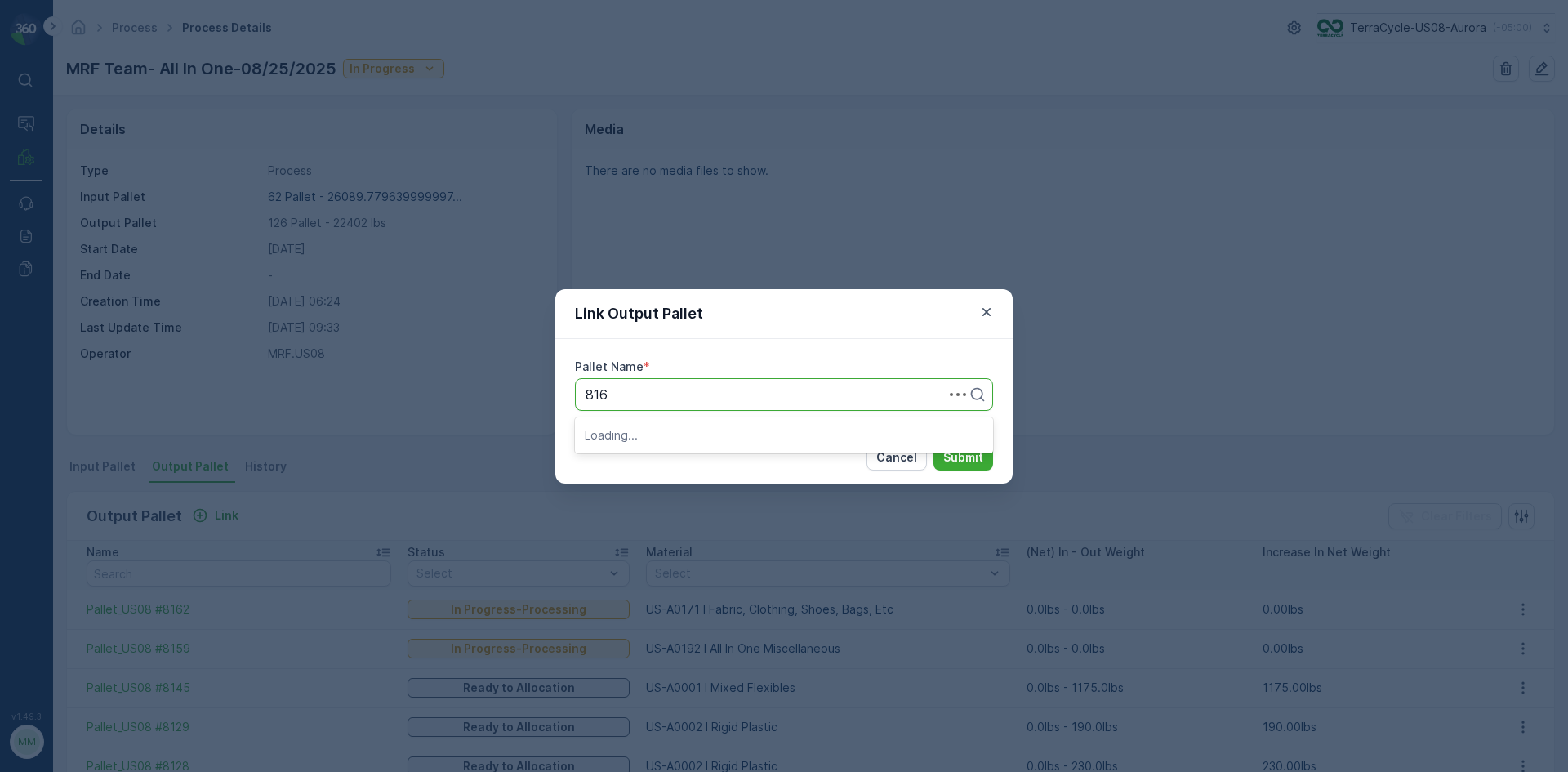
type input "8163"
click at [709, 463] on div "Pallet_US08 #8163" at bounding box center [784, 462] width 399 height 15
click at [960, 459] on p "Submit" at bounding box center [963, 458] width 40 height 17
